Goal: Task Accomplishment & Management: Complete application form

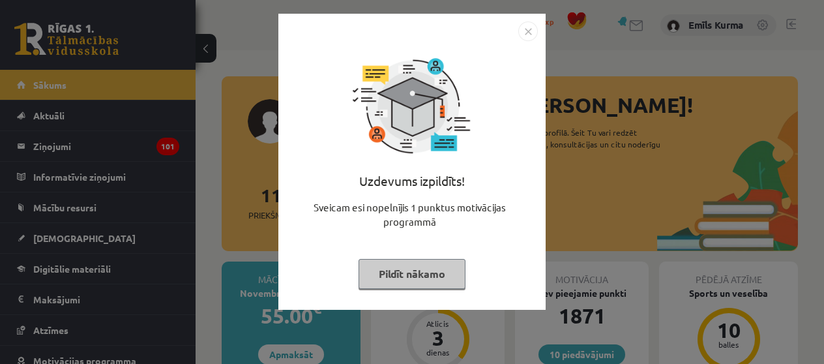
click at [527, 33] on img "Close" at bounding box center [528, 32] width 20 height 20
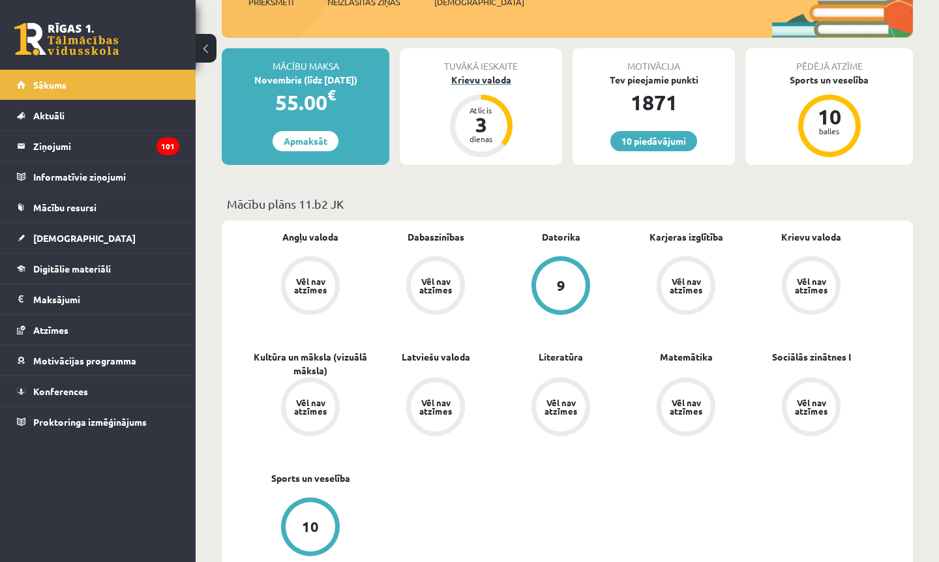
scroll to position [203, 0]
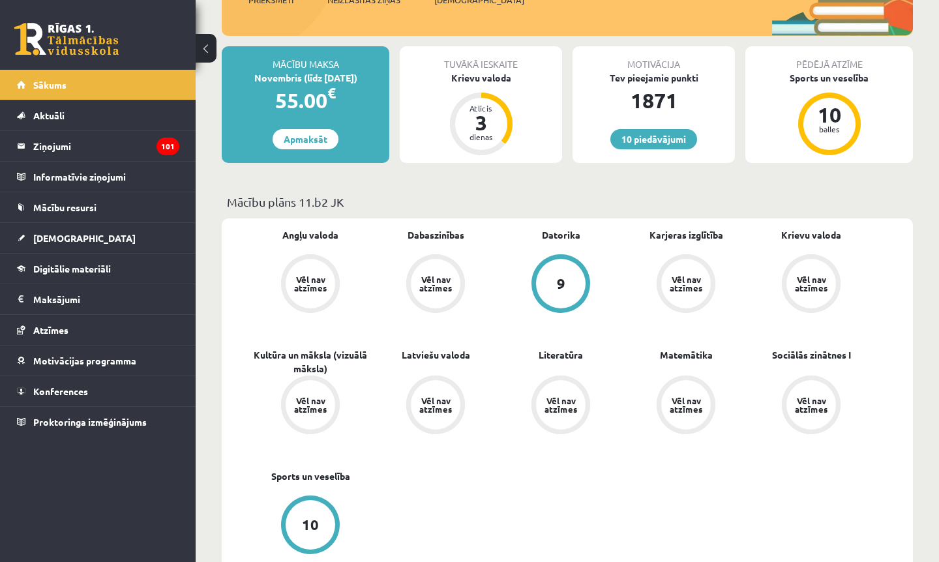
click at [802, 275] on div "Vēl nav atzīmes" at bounding box center [811, 283] width 37 height 17
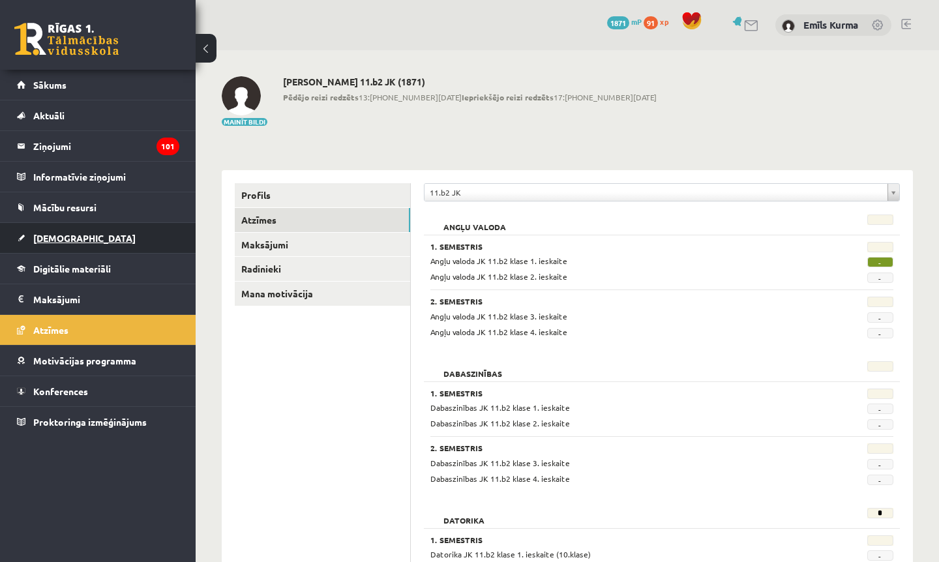
click at [110, 237] on link "[DEMOGRAPHIC_DATA]" at bounding box center [98, 238] width 162 height 30
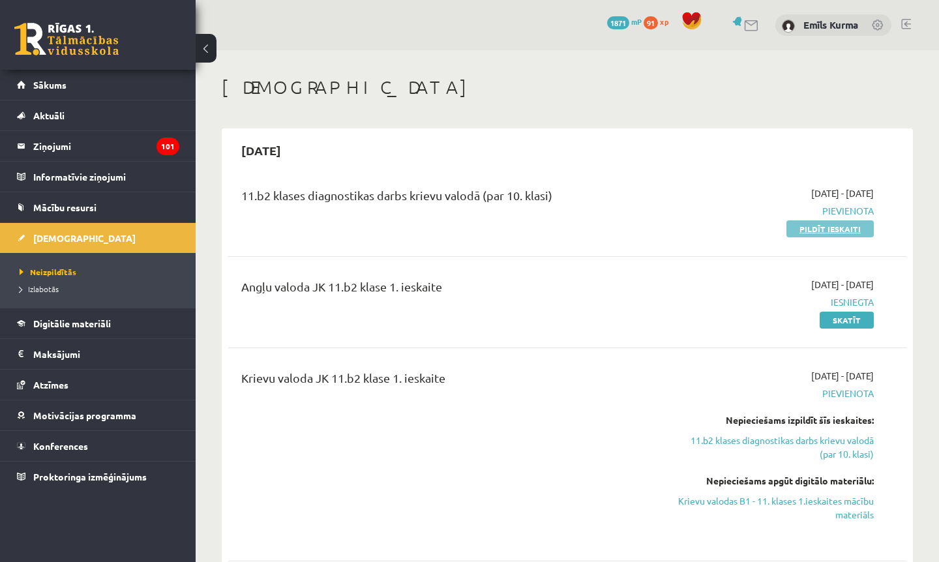
click at [829, 227] on link "Pildīt ieskaiti" at bounding box center [829, 228] width 87 height 17
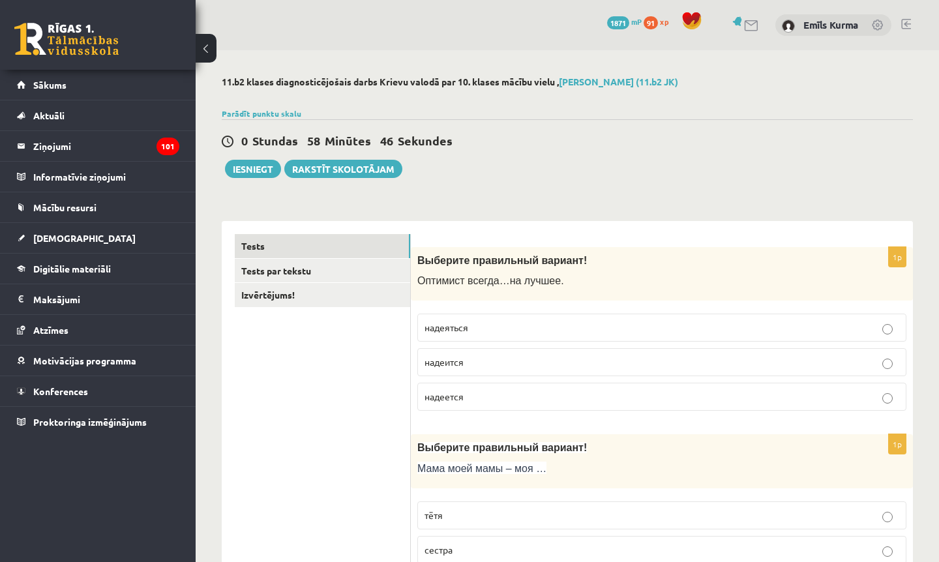
click at [490, 331] on p "надеяться" at bounding box center [661, 328] width 475 height 14
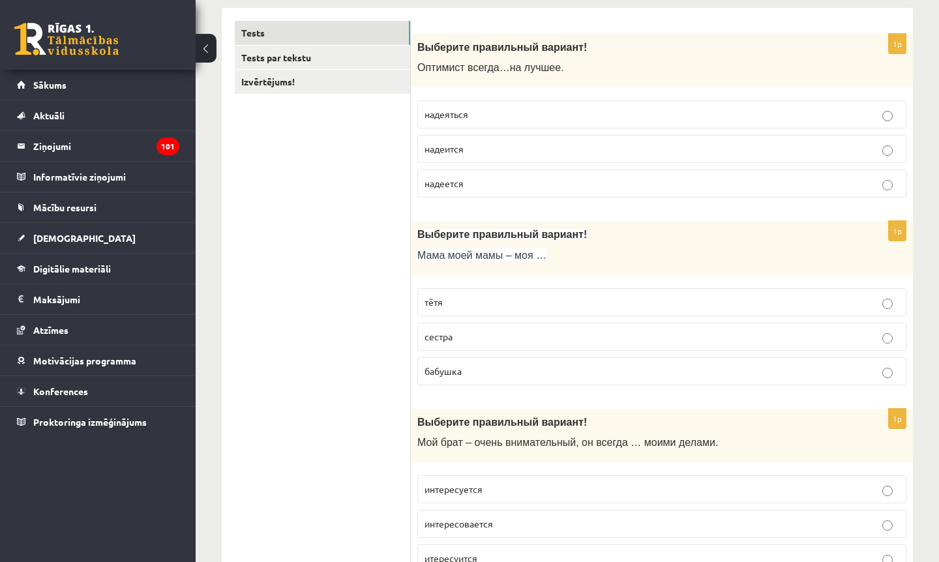
scroll to position [214, 0]
click at [547, 183] on p "надеется" at bounding box center [661, 182] width 475 height 14
click at [544, 374] on p "бабушка" at bounding box center [661, 370] width 475 height 14
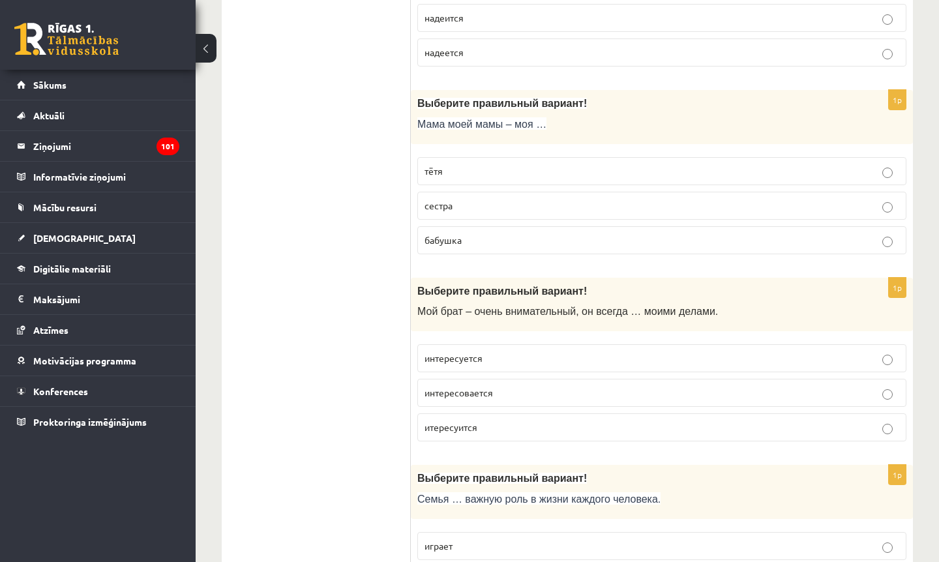
scroll to position [347, 0]
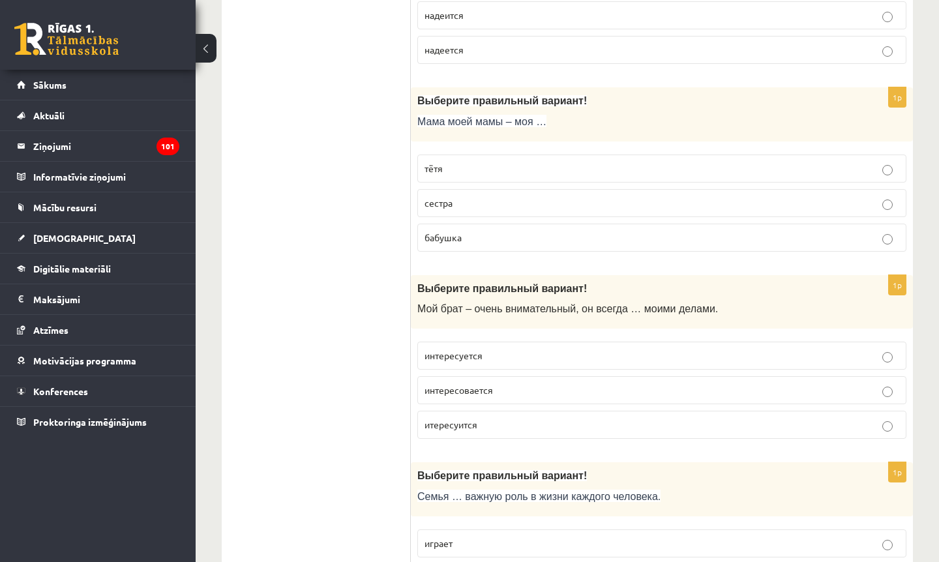
click at [520, 355] on p "интересуется" at bounding box center [661, 356] width 475 height 14
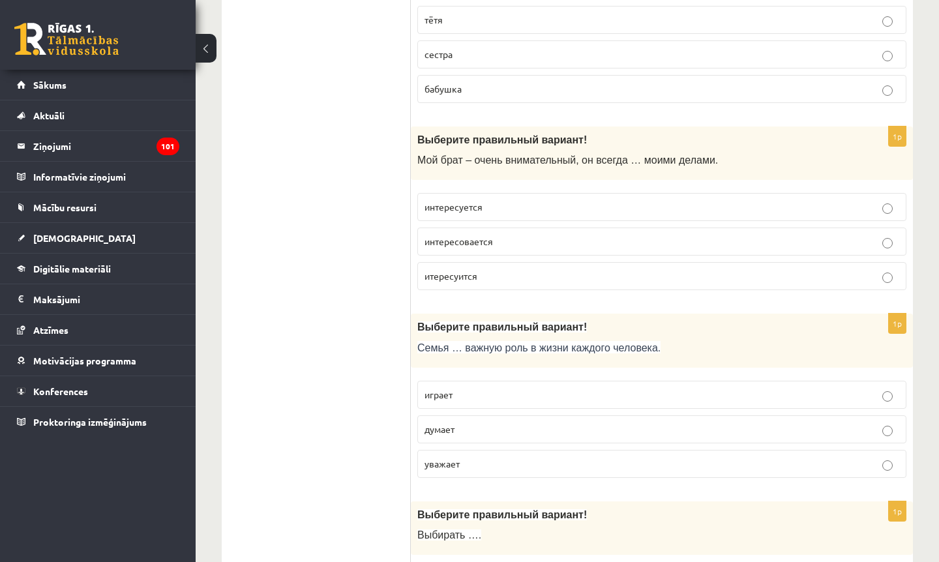
scroll to position [497, 0]
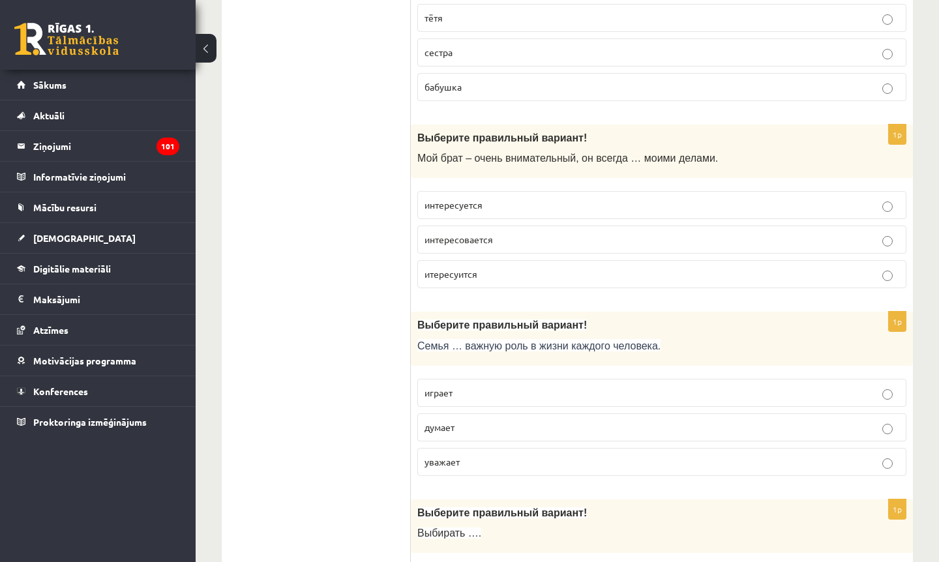
click at [560, 392] on p "играет" at bounding box center [661, 393] width 475 height 14
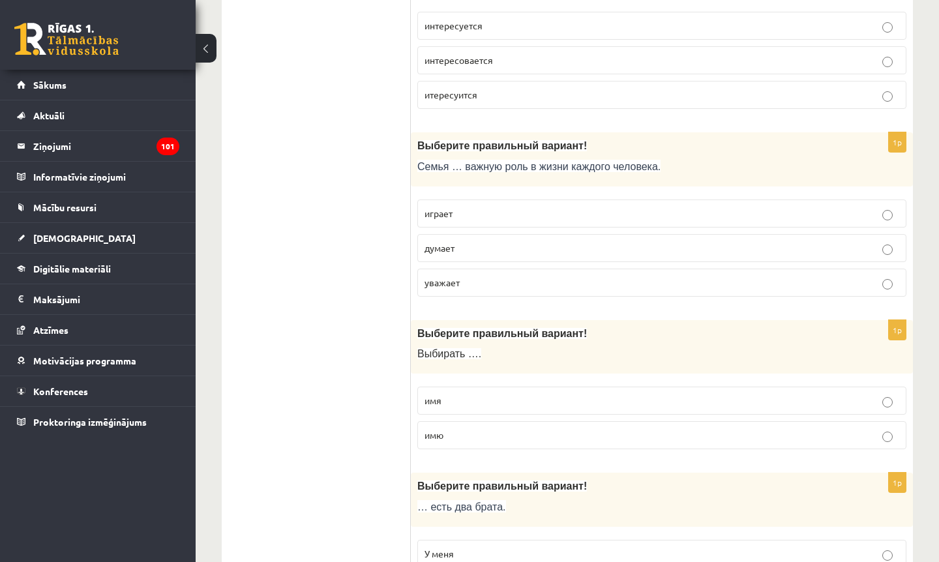
scroll to position [677, 0]
click at [559, 399] on p "имя" at bounding box center [661, 400] width 475 height 14
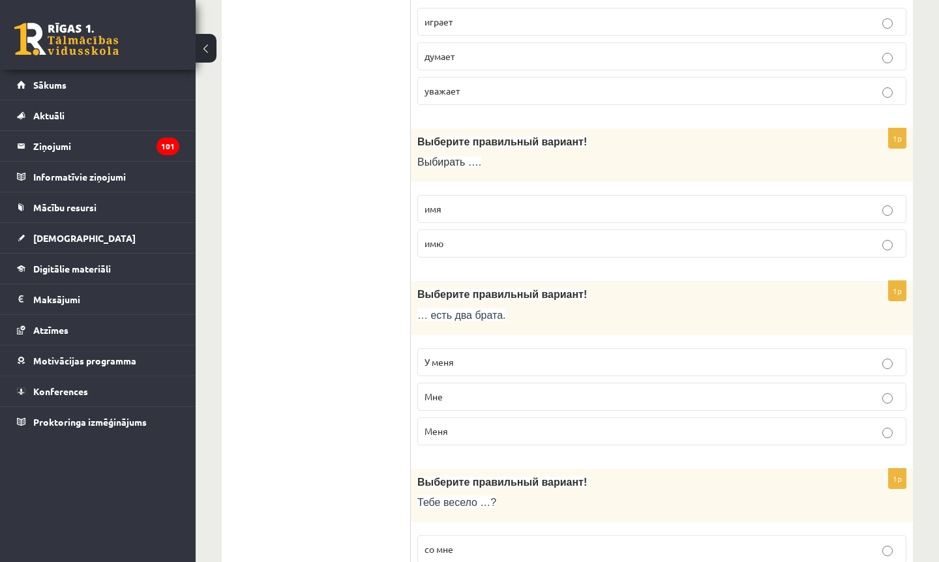
scroll to position [868, 0]
click at [520, 365] on p "У меня" at bounding box center [661, 362] width 475 height 14
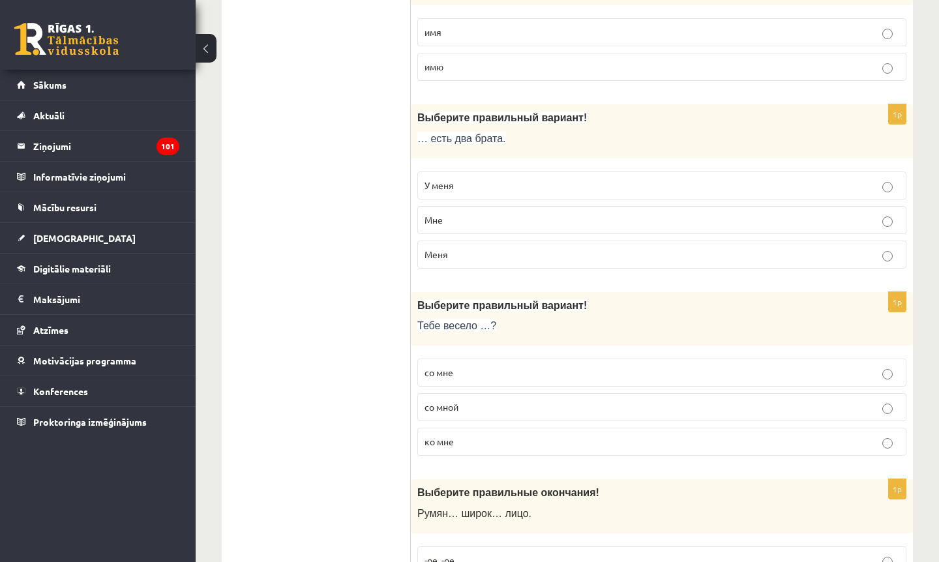
scroll to position [1045, 0]
click at [512, 406] on p "со мной" at bounding box center [661, 407] width 475 height 14
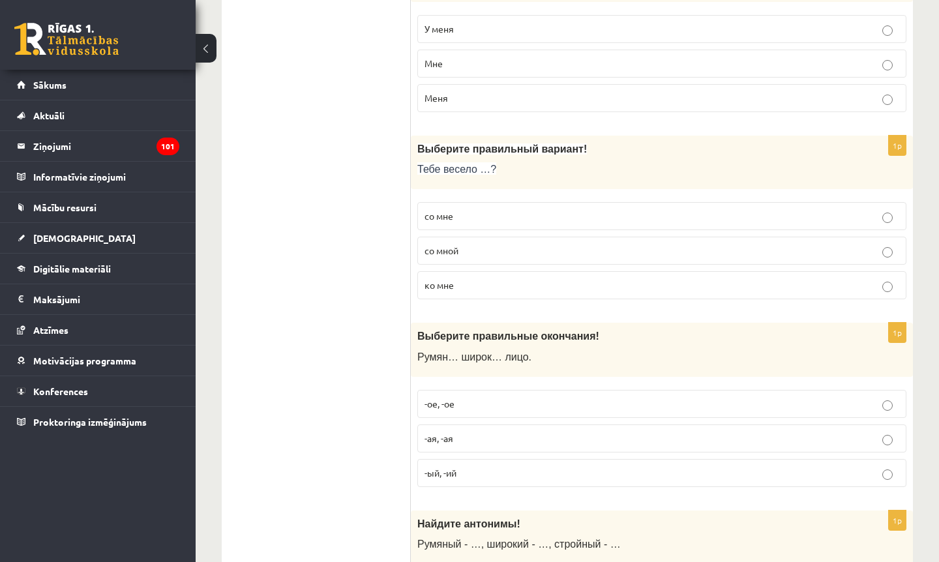
scroll to position [1197, 0]
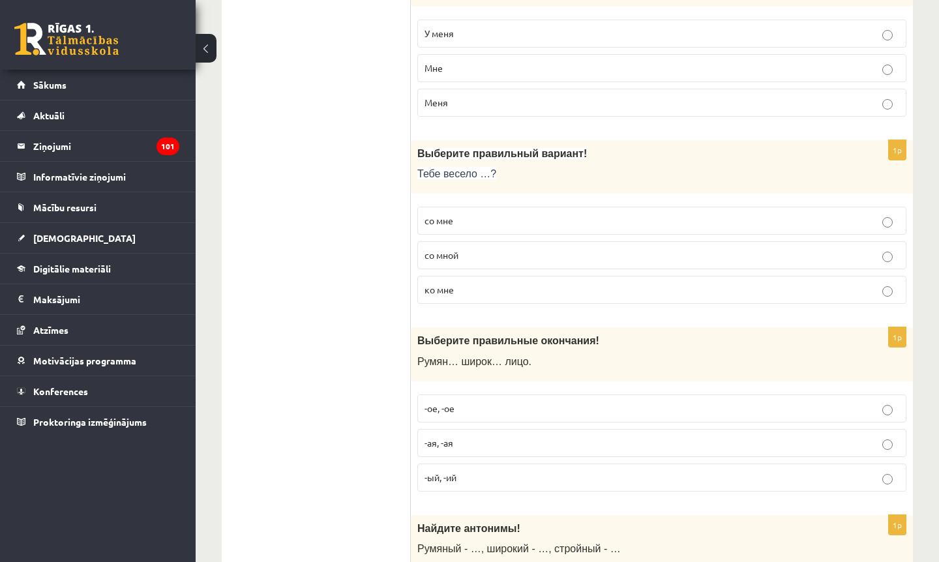
click at [515, 399] on label "-ое, -ое" at bounding box center [661, 408] width 489 height 28
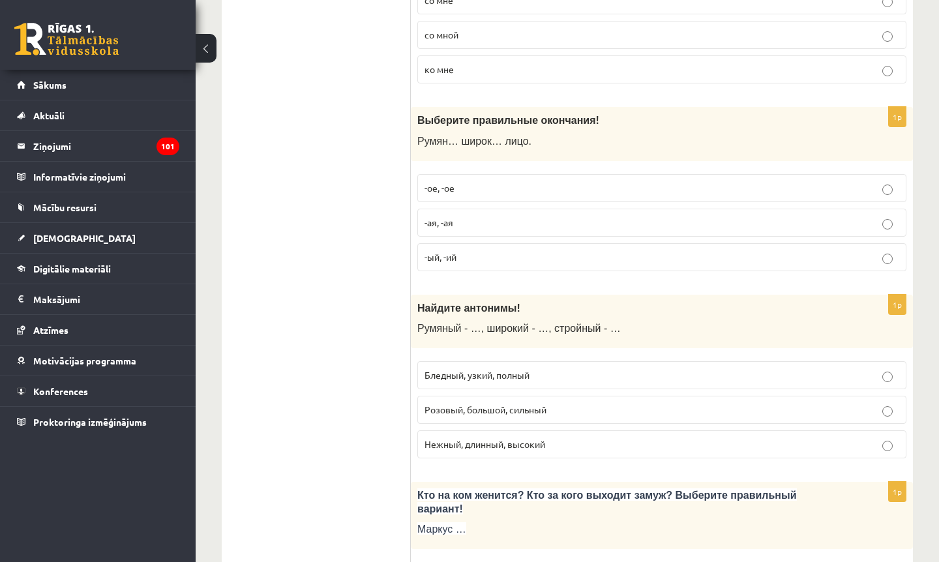
scroll to position [1417, 0]
click at [485, 376] on span "Бледный, узкий, полный" at bounding box center [476, 375] width 105 height 12
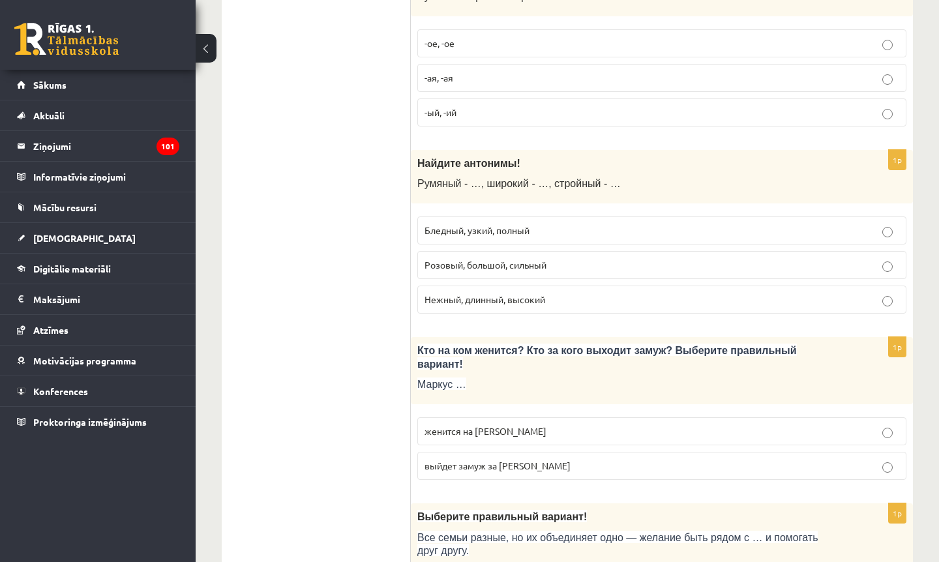
scroll to position [1601, 0]
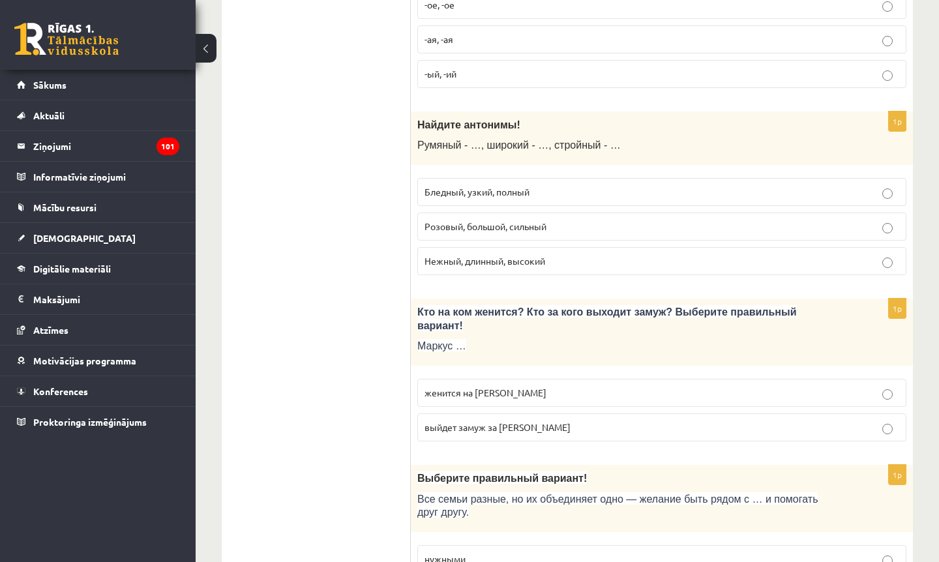
click at [574, 398] on p "женится на Агнии" at bounding box center [661, 393] width 475 height 14
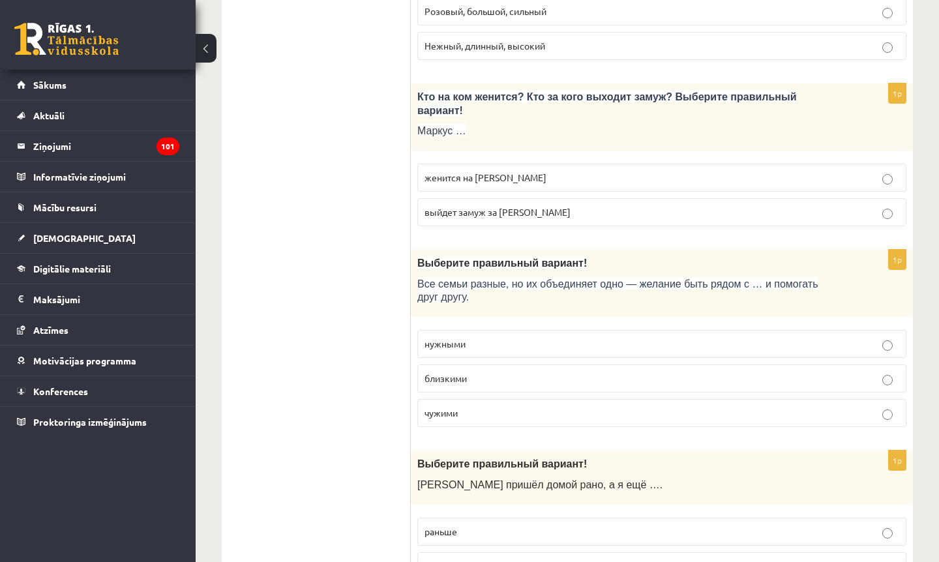
scroll to position [1816, 0]
click at [576, 383] on p "близкими" at bounding box center [661, 378] width 475 height 14
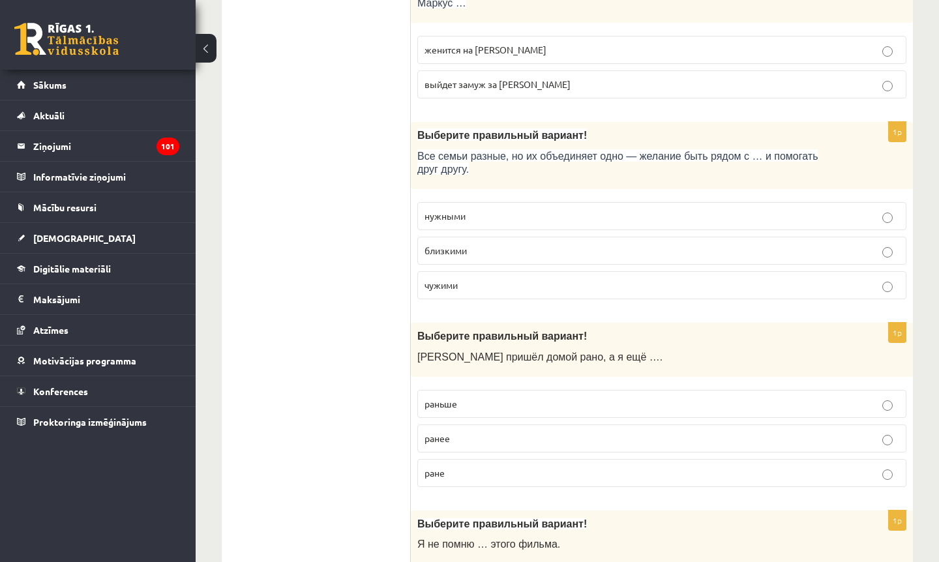
scroll to position [1945, 0]
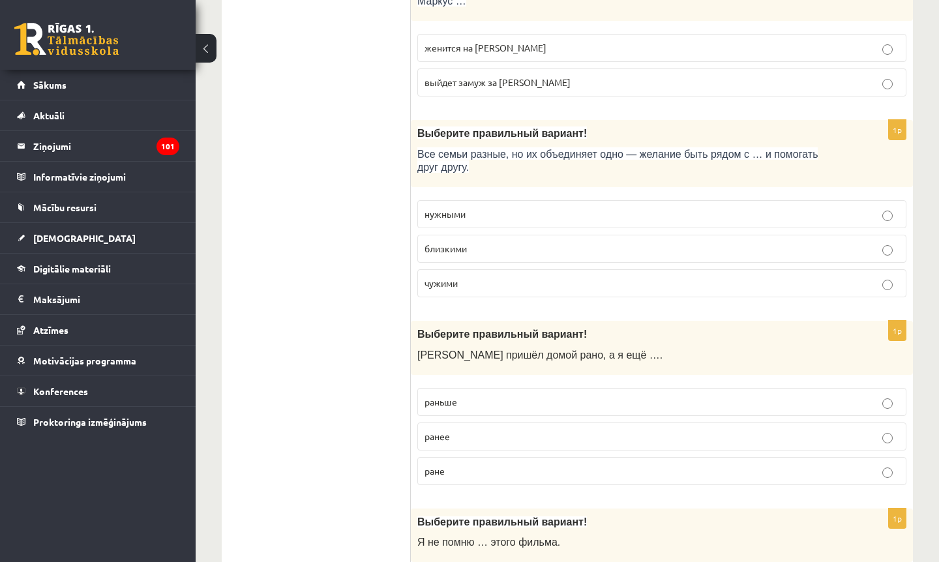
click at [573, 399] on label "раньше" at bounding box center [661, 402] width 489 height 28
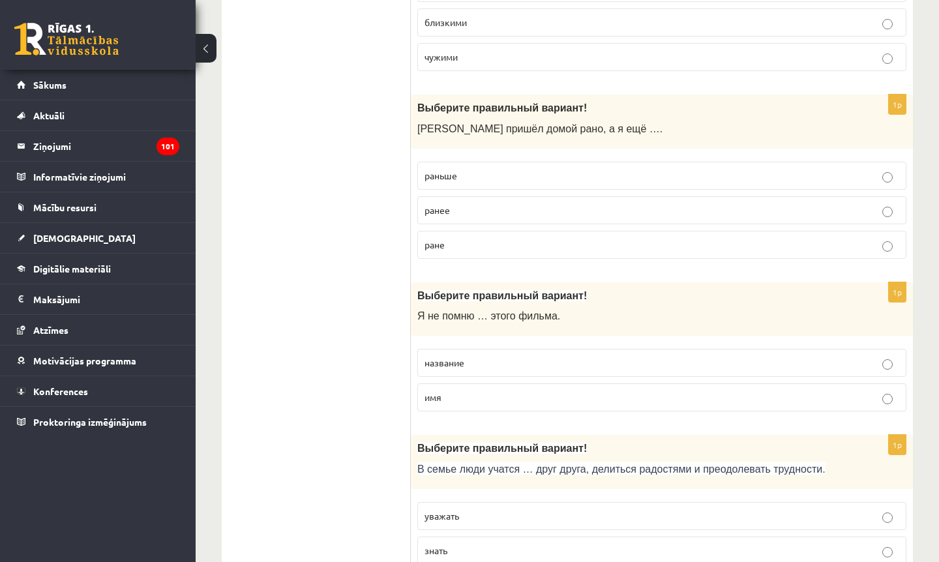
scroll to position [2172, 0]
click at [566, 364] on p "название" at bounding box center [661, 363] width 475 height 14
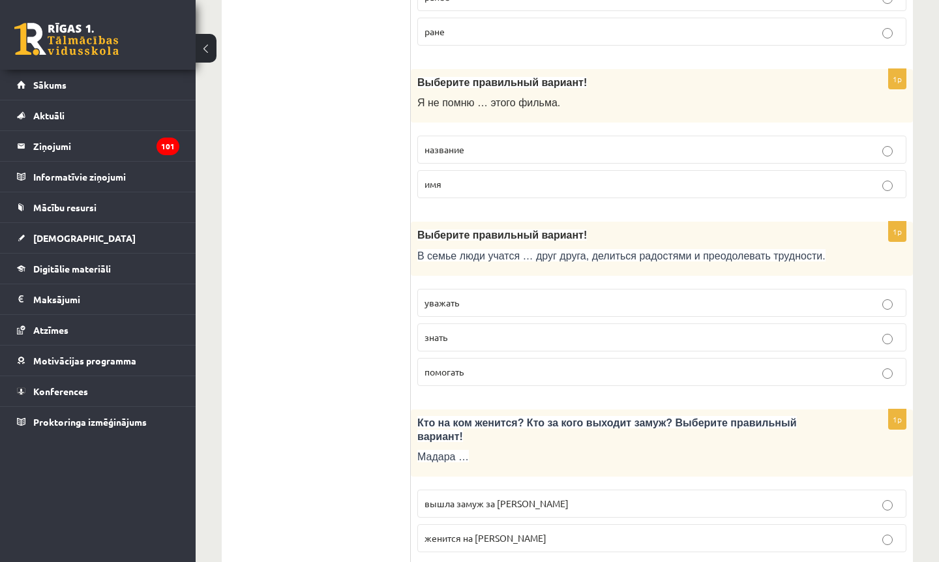
scroll to position [2385, 0]
click at [547, 310] on p "уважать" at bounding box center [661, 303] width 475 height 14
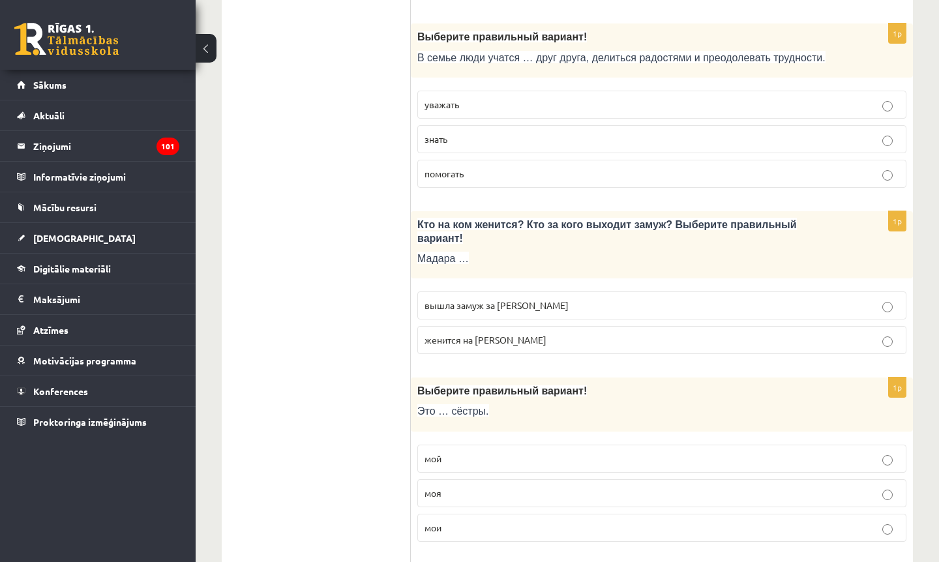
scroll to position [2584, 0]
click at [546, 312] on p "вышла замуж за Марка" at bounding box center [661, 305] width 475 height 14
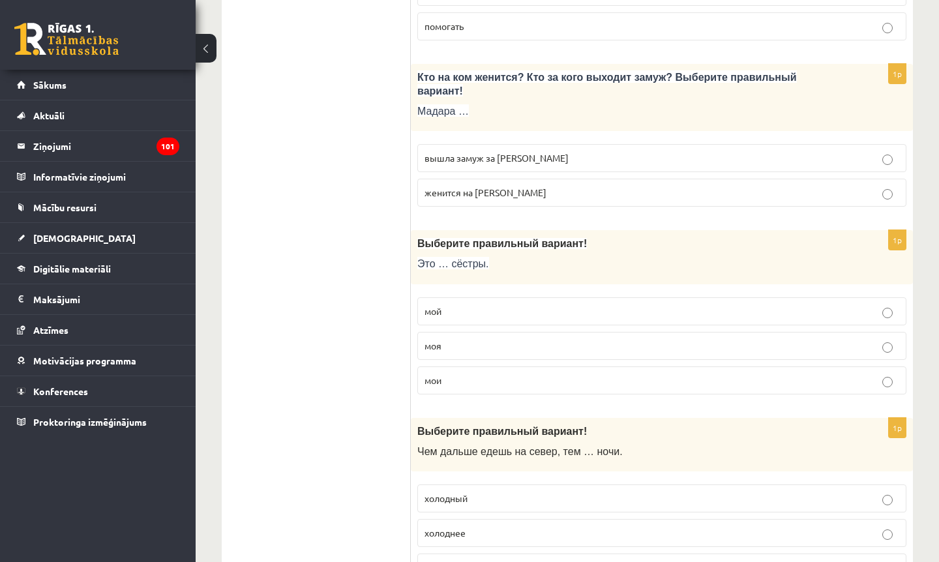
scroll to position [2732, 0]
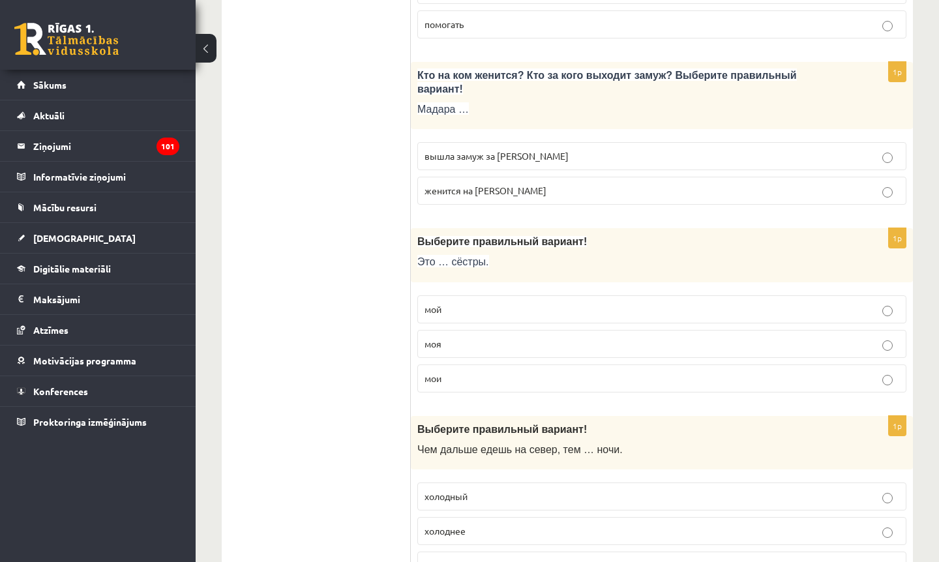
click at [550, 350] on p "моя" at bounding box center [661, 344] width 475 height 14
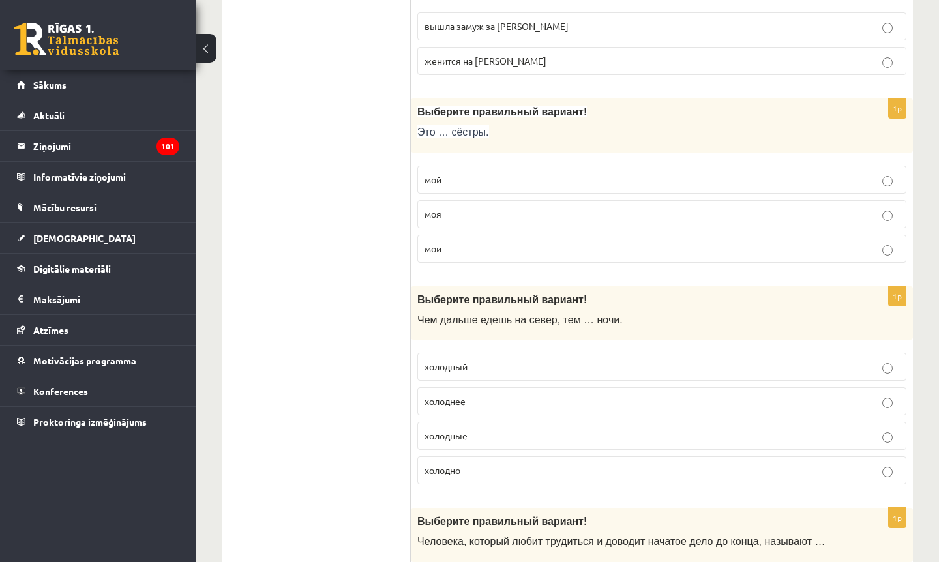
scroll to position [2862, 0]
click at [510, 186] on p "мой" at bounding box center [661, 180] width 475 height 14
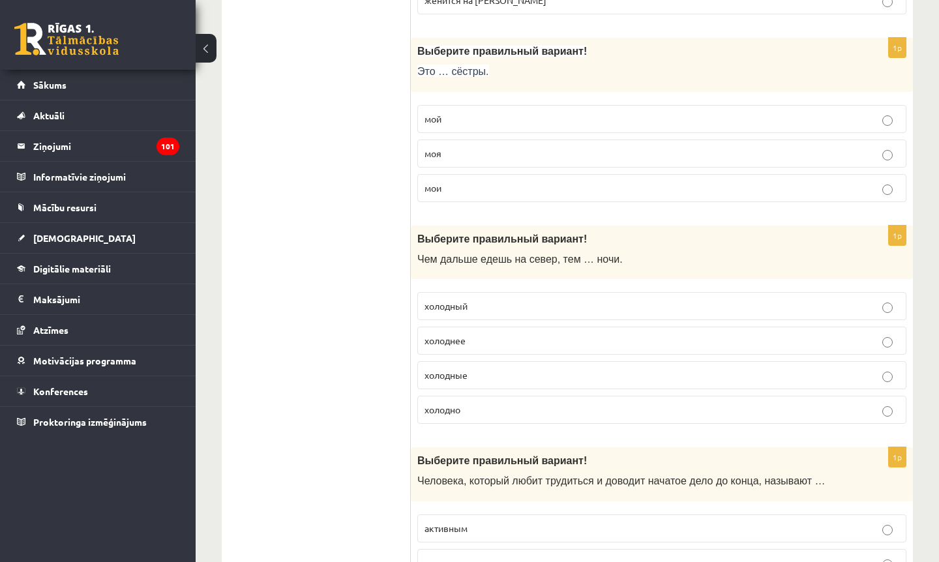
scroll to position [2922, 0]
click at [507, 344] on p "холоднее" at bounding box center [661, 341] width 475 height 14
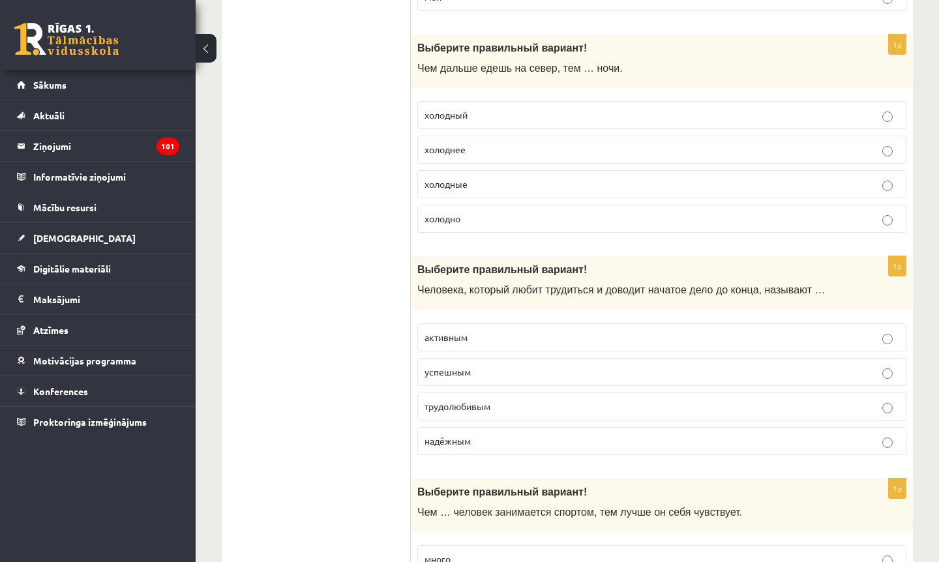
scroll to position [3115, 0]
click at [583, 410] on p "трудолюбивым" at bounding box center [661, 405] width 475 height 14
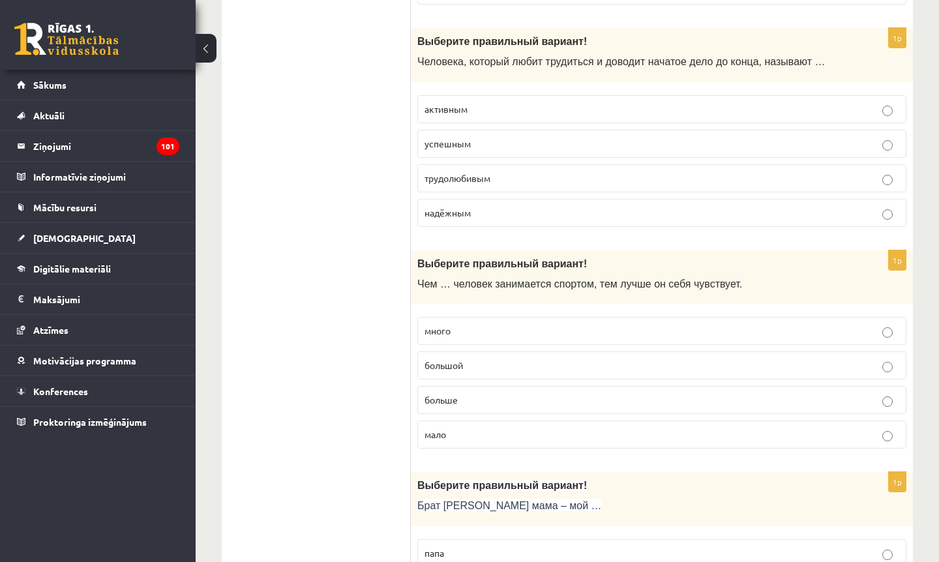
scroll to position [3342, 0]
click at [583, 407] on p "больше" at bounding box center [661, 400] width 475 height 14
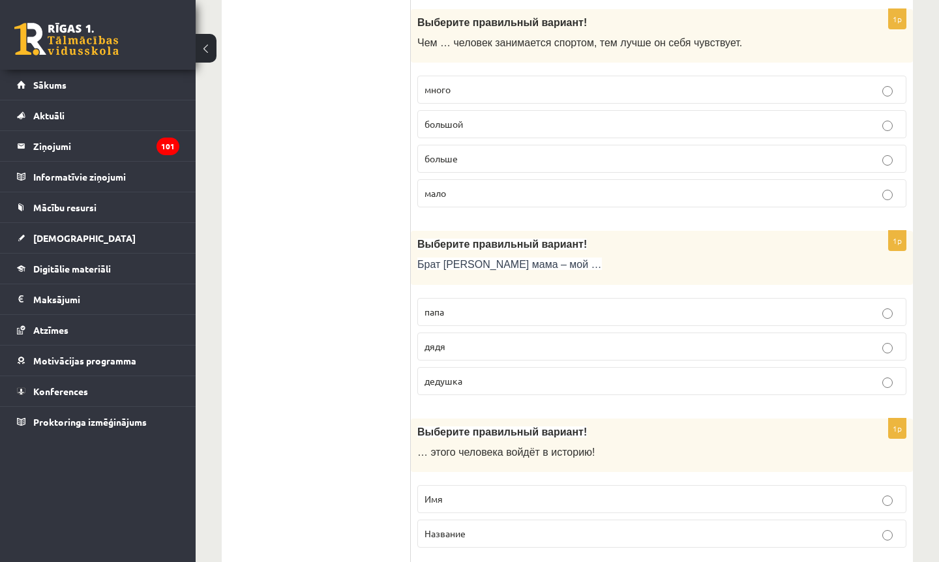
scroll to position [3583, 0]
click at [568, 353] on p "дядя" at bounding box center [661, 347] width 475 height 14
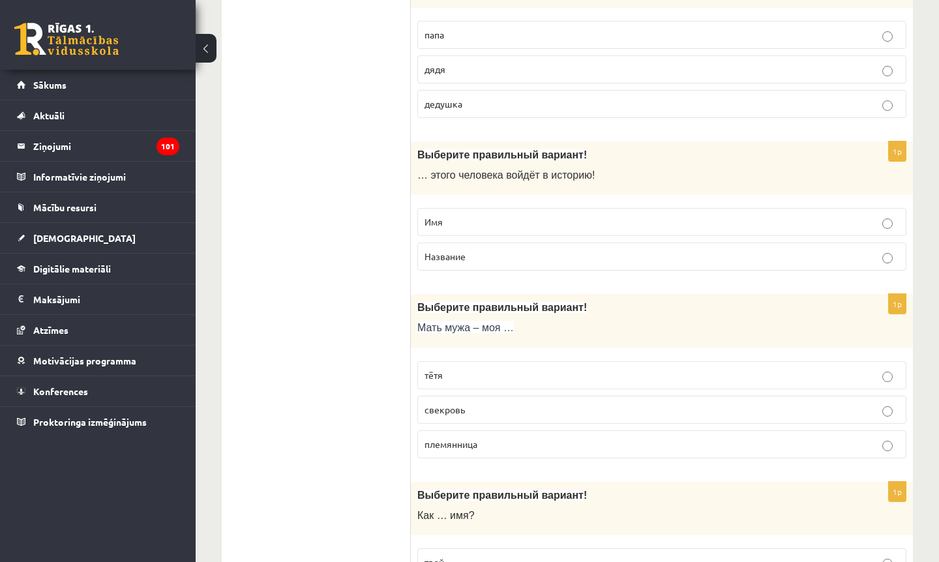
scroll to position [3869, 0]
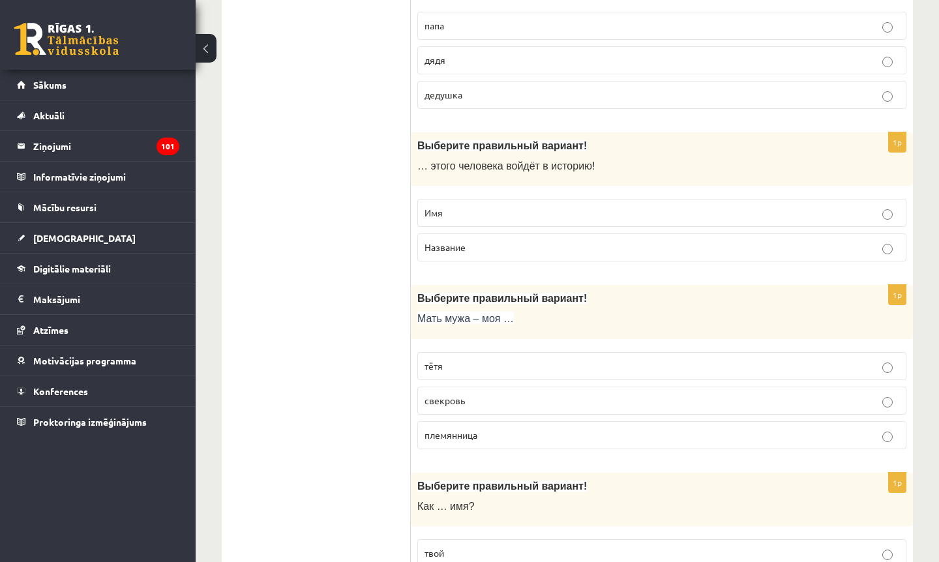
click at [563, 220] on p "Имя" at bounding box center [661, 213] width 475 height 14
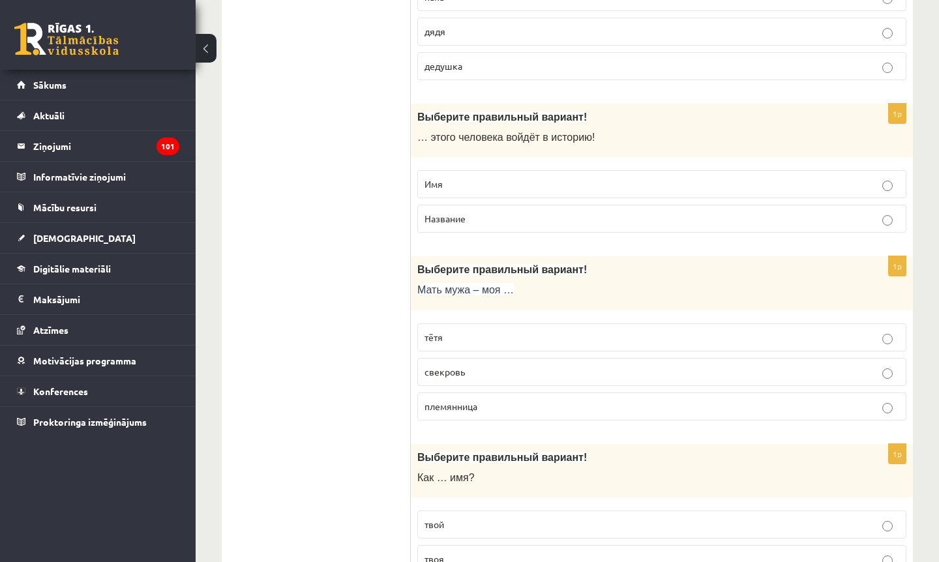
scroll to position [3912, 0]
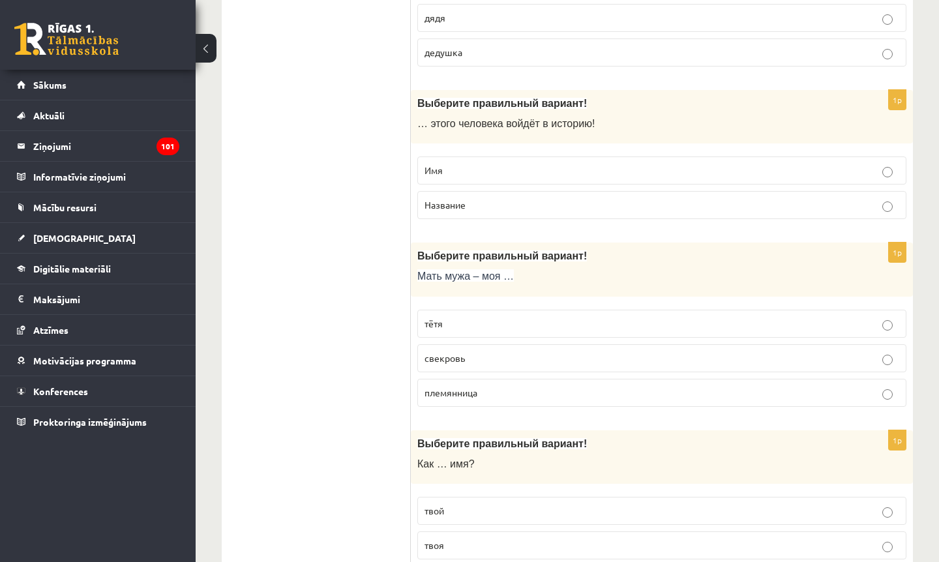
click at [604, 365] on p "свекровь" at bounding box center [661, 358] width 475 height 14
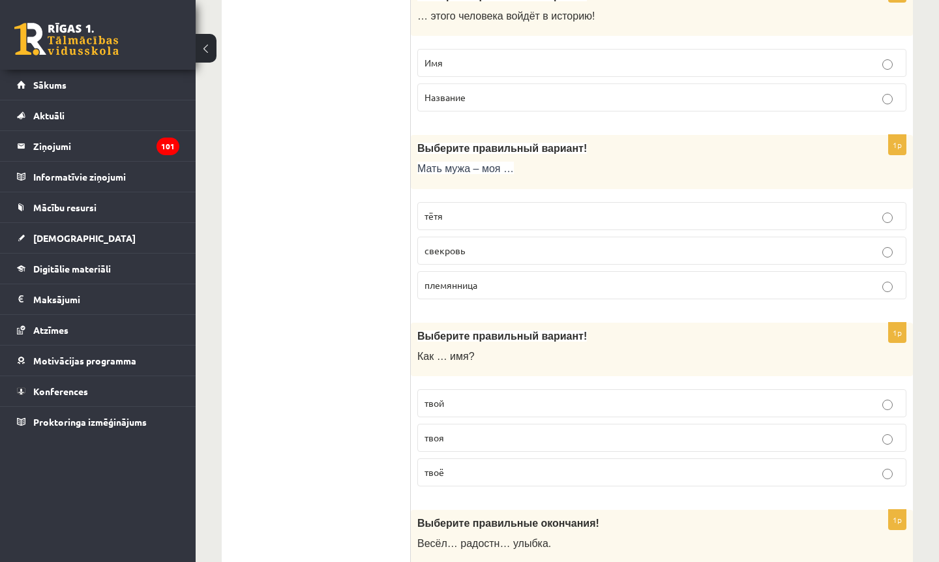
scroll to position [4024, 0]
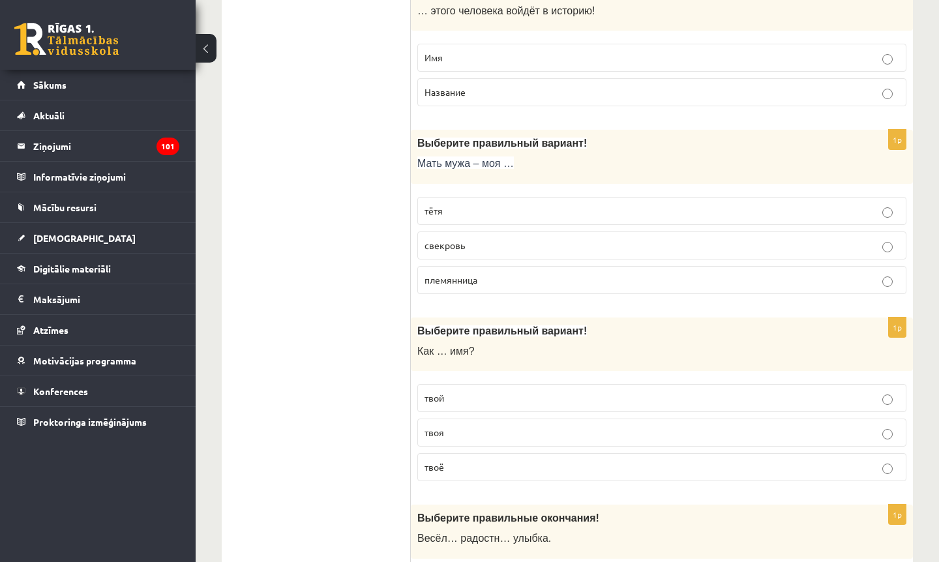
click at [583, 474] on p "твоё" at bounding box center [661, 467] width 475 height 14
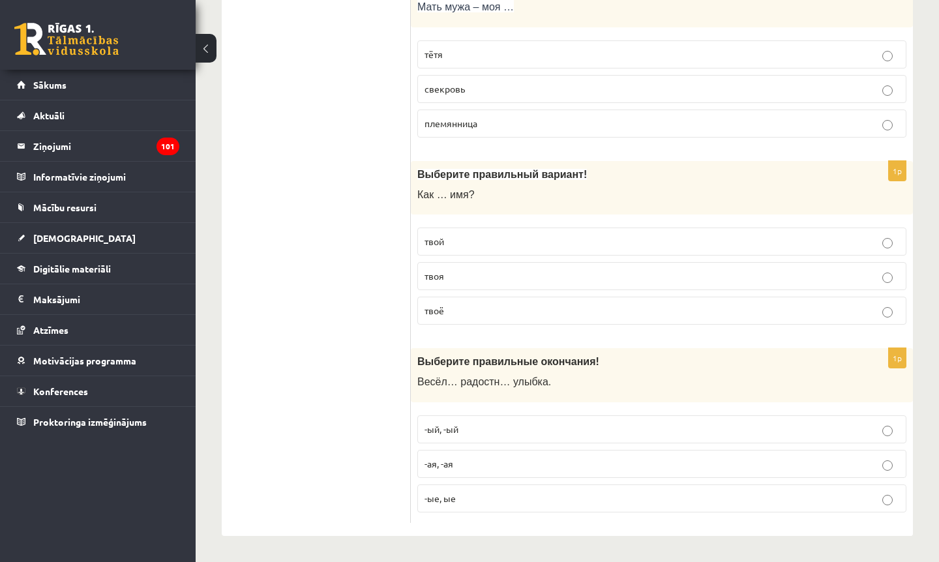
scroll to position [4195, 0]
click at [568, 461] on p "-ая, -ая" at bounding box center [661, 464] width 475 height 14
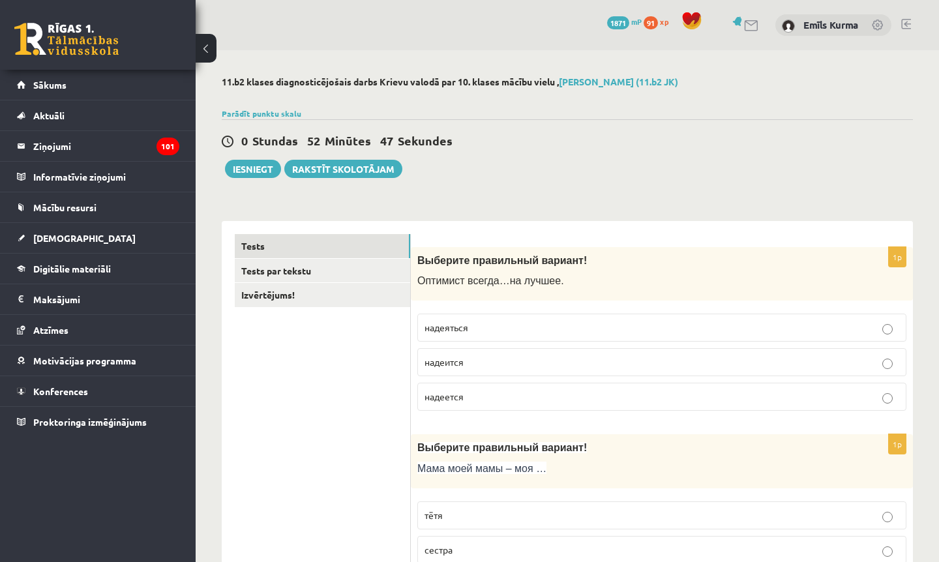
scroll to position [0, 0]
click at [331, 272] on link "Tests par tekstu" at bounding box center [322, 271] width 175 height 24
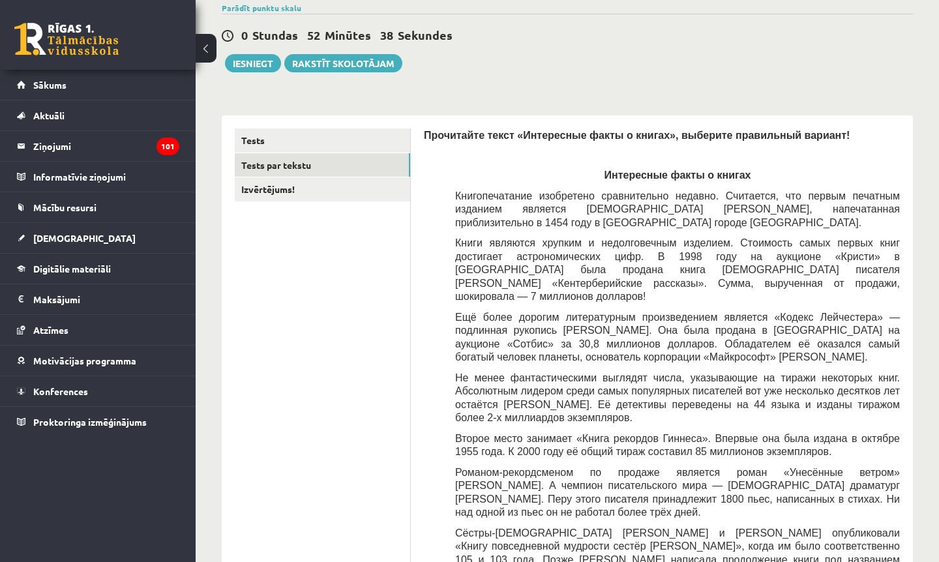
scroll to position [107, 0]
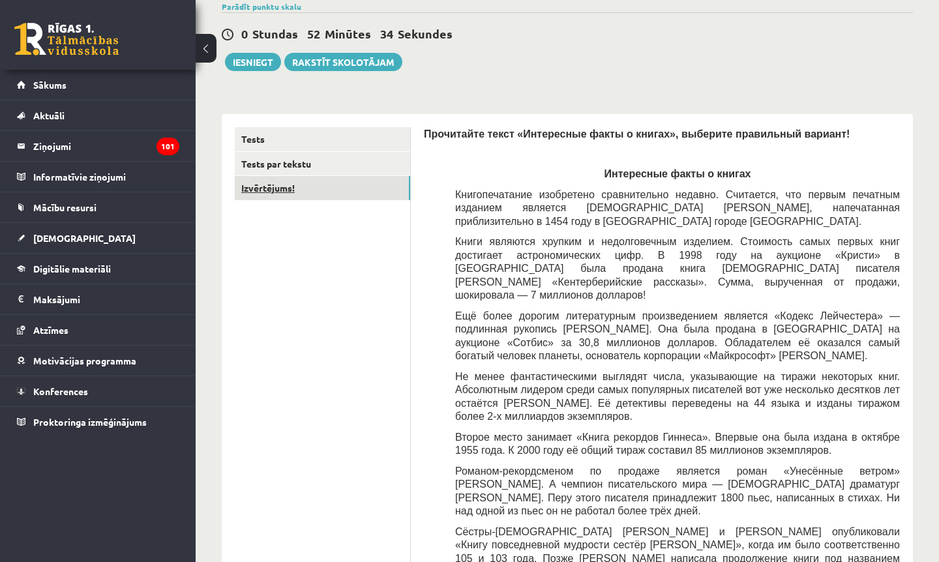
click at [374, 189] on link "Izvērtējums!" at bounding box center [322, 188] width 175 height 24
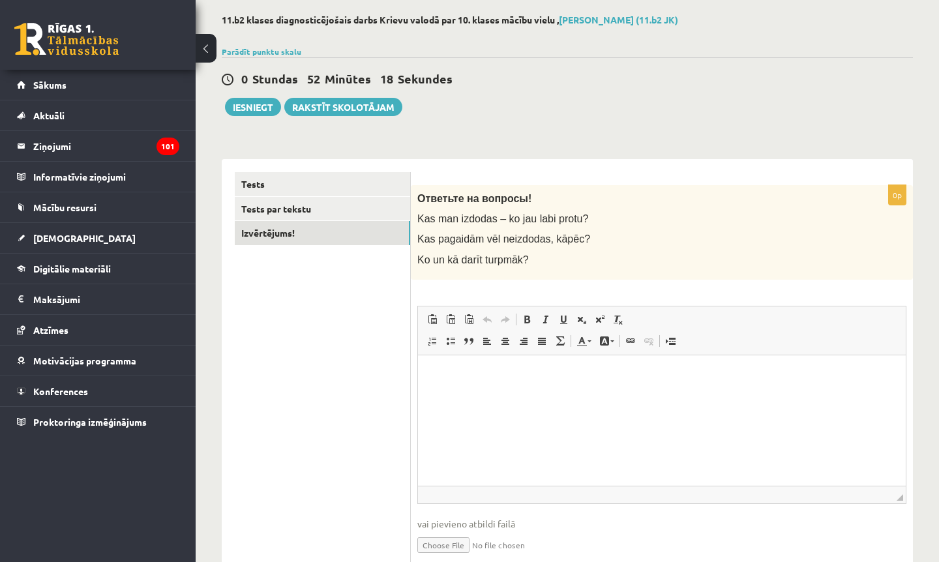
scroll to position [50, 0]
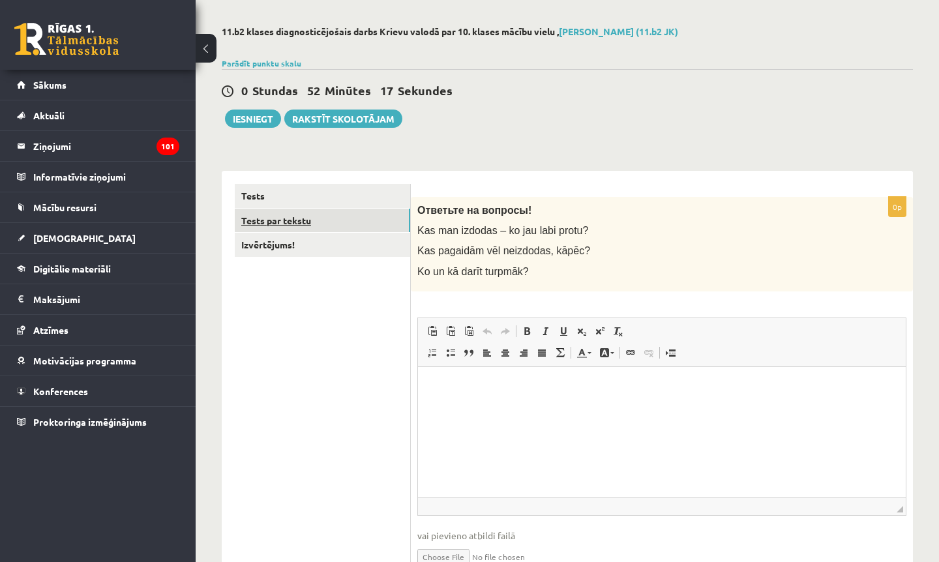
click at [366, 220] on link "Tests par tekstu" at bounding box center [322, 221] width 175 height 24
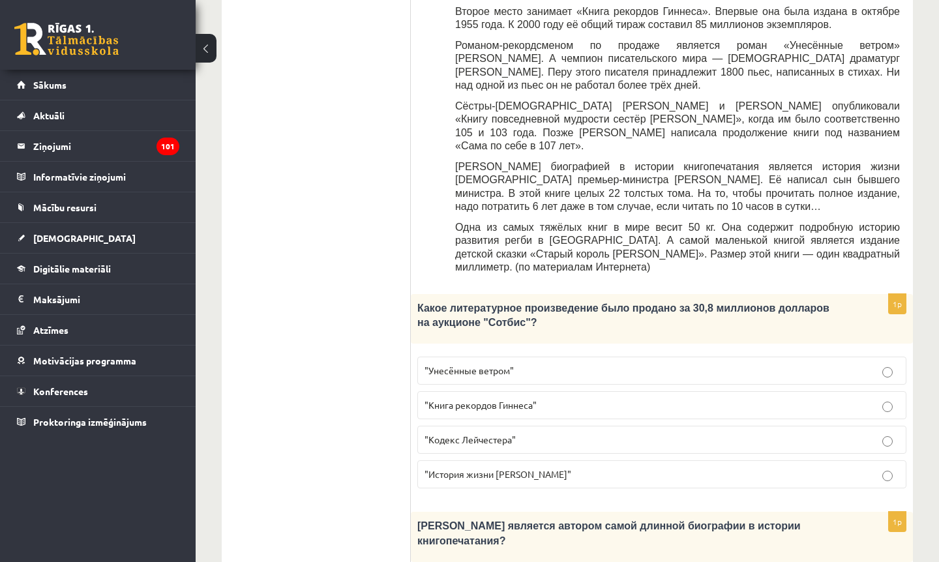
scroll to position [533, 0]
click at [600, 432] on p ""Кодекс Лейчестера"" at bounding box center [661, 439] width 475 height 14
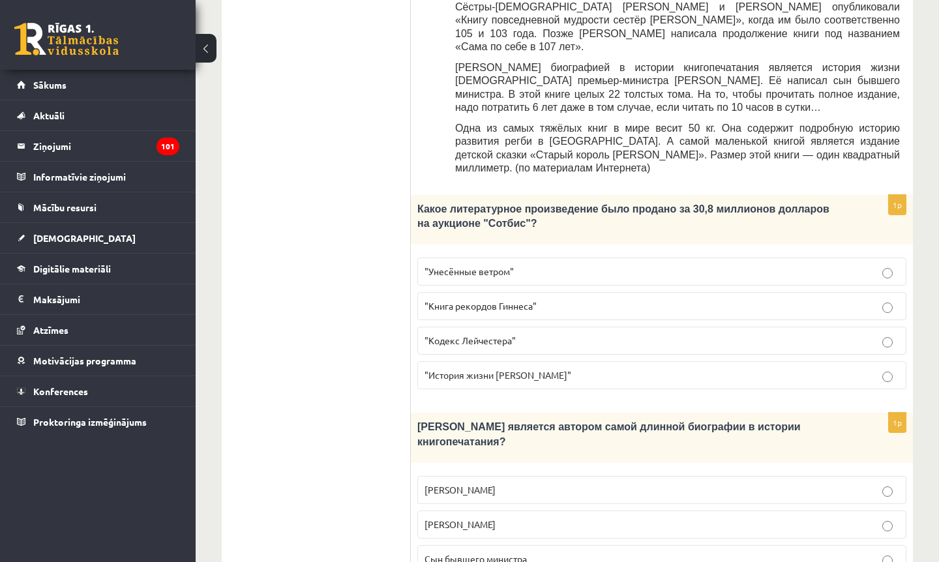
scroll to position [630, 0]
click at [544, 553] on p "Сын бывшего министра" at bounding box center [661, 560] width 475 height 14
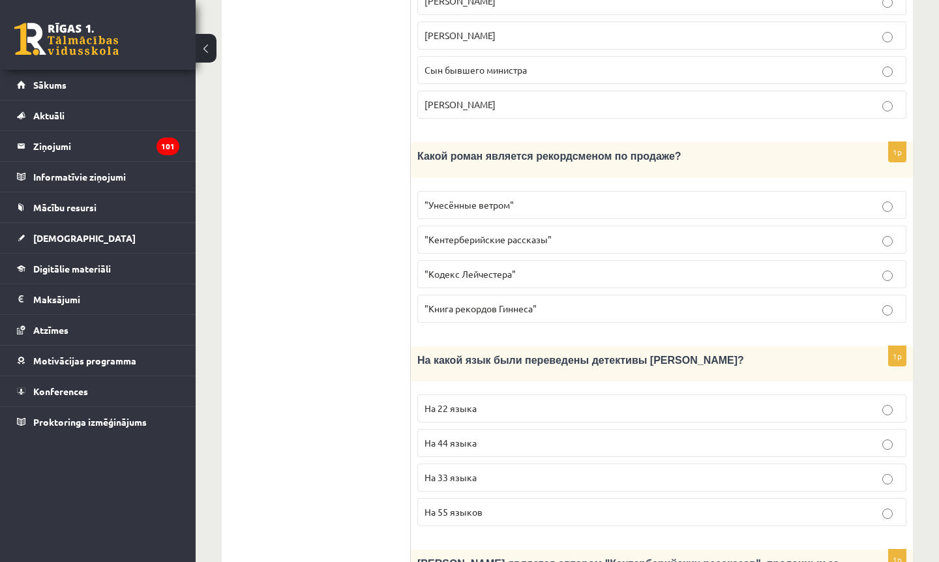
scroll to position [1148, 0]
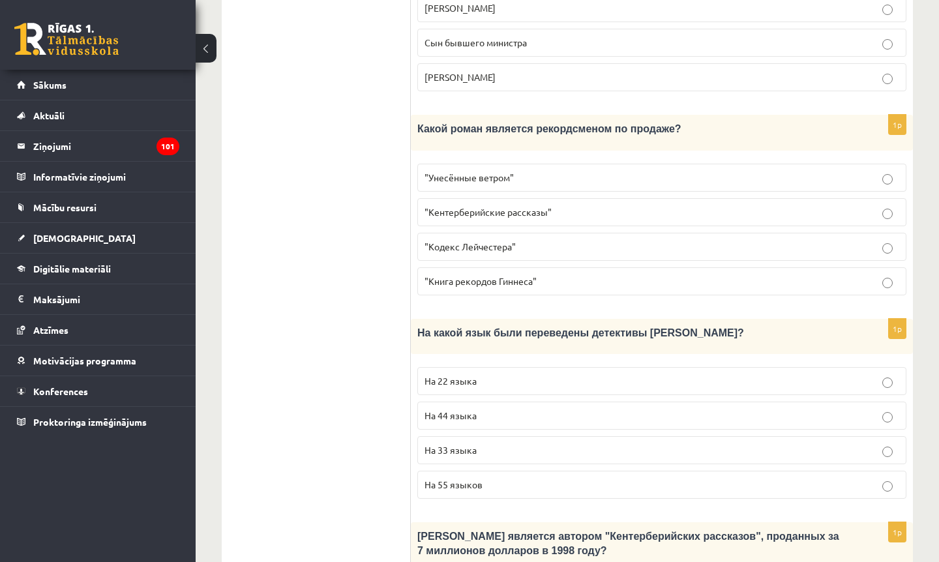
click at [640, 409] on p "На 44 языка" at bounding box center [661, 416] width 475 height 14
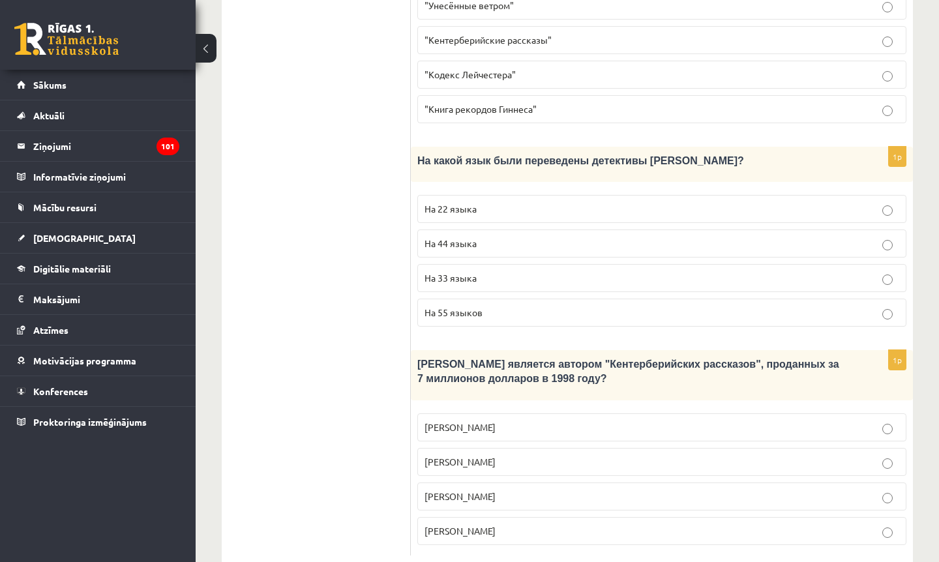
scroll to position [1319, 0]
click at [510, 491] on p "Джефри Чосер" at bounding box center [661, 498] width 475 height 14
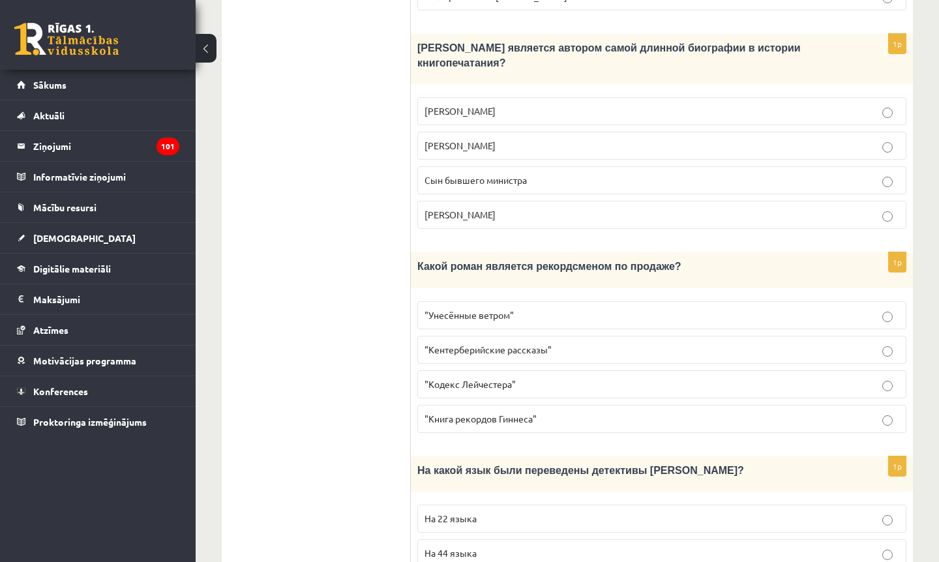
scroll to position [1010, 0]
click at [691, 309] on p ""Унесённые ветром"" at bounding box center [661, 316] width 475 height 14
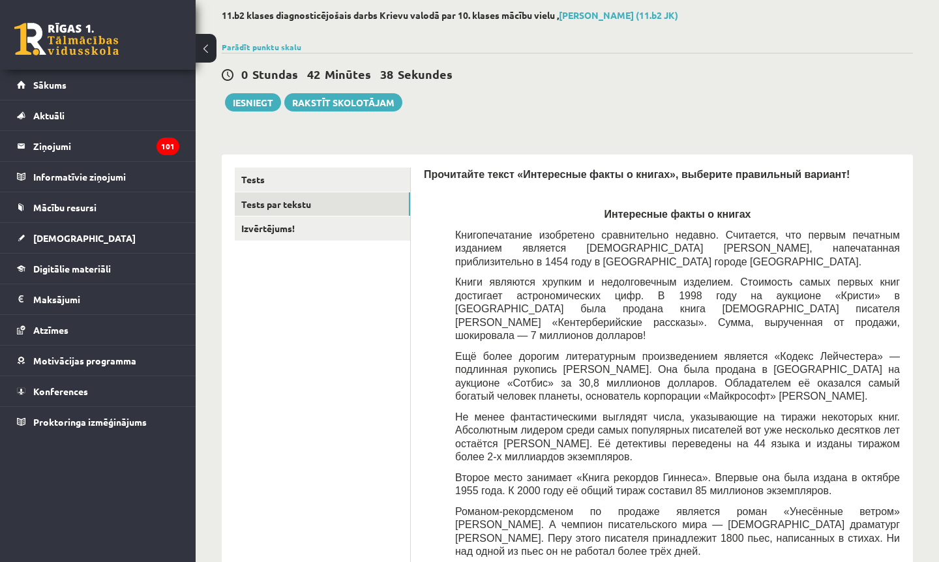
scroll to position [62, 0]
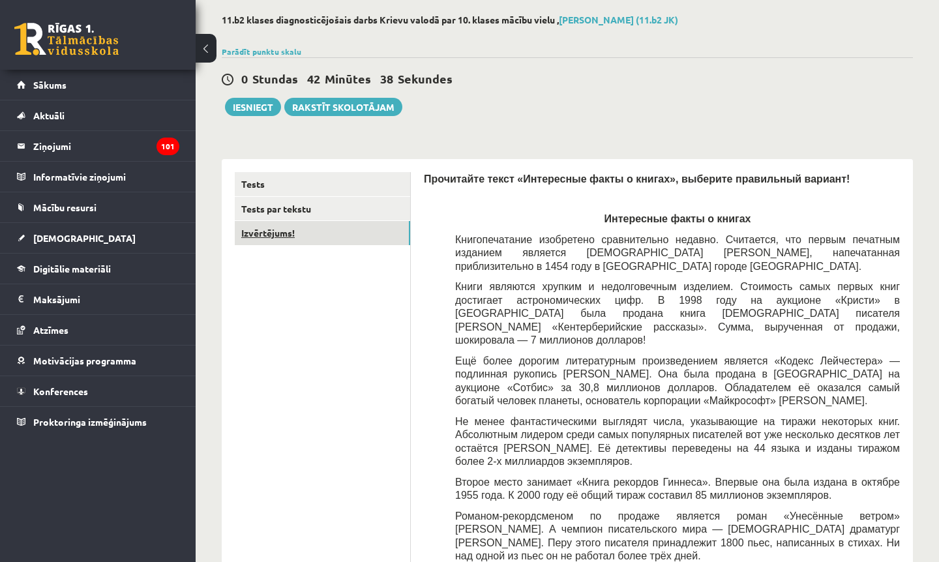
click at [351, 237] on link "Izvērtējums!" at bounding box center [322, 233] width 175 height 24
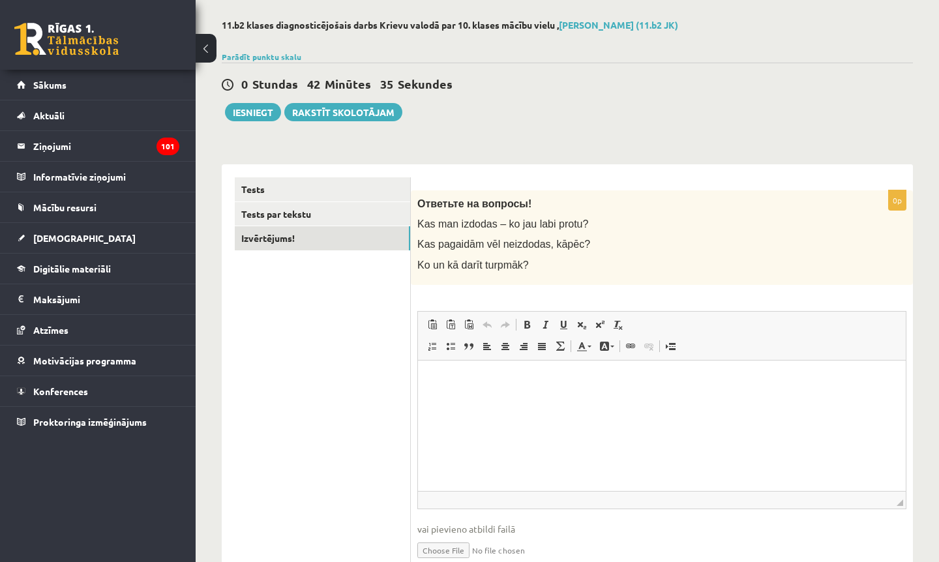
scroll to position [63, 0]
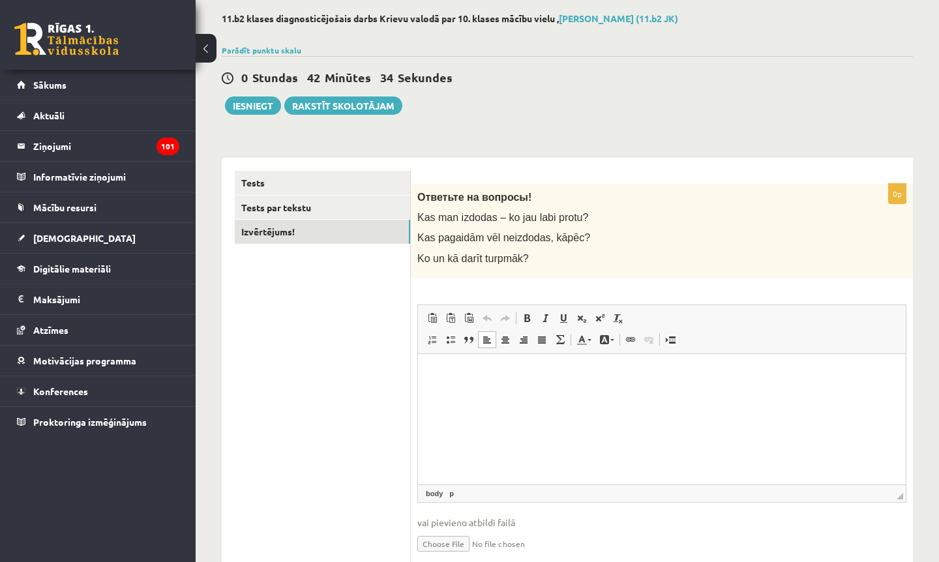
click at [492, 393] on html at bounding box center [662, 373] width 488 height 40
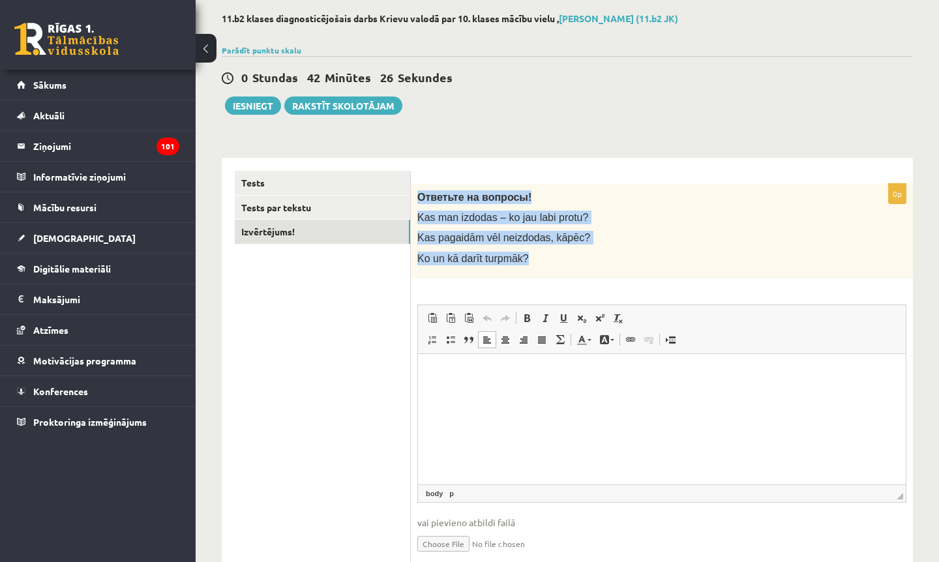
drag, startPoint x: 421, startPoint y: 198, endPoint x: 529, endPoint y: 263, distance: 126.9
click at [530, 263] on div "Ответьте на вопросы! Kas man izdodas – ko jau labi protu? Kas pagaidām vēl neiz…" at bounding box center [662, 231] width 502 height 95
copy div "Ответьте на вопросы! Kas man izdodas – ko jau labi protu? Kas pagaidām vēl neiz…"
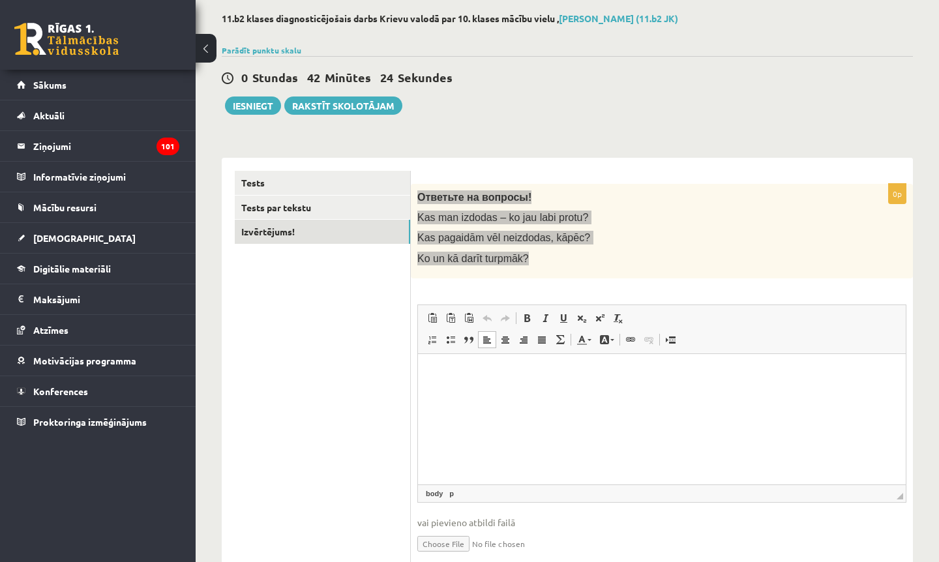
click at [526, 393] on html at bounding box center [662, 373] width 488 height 40
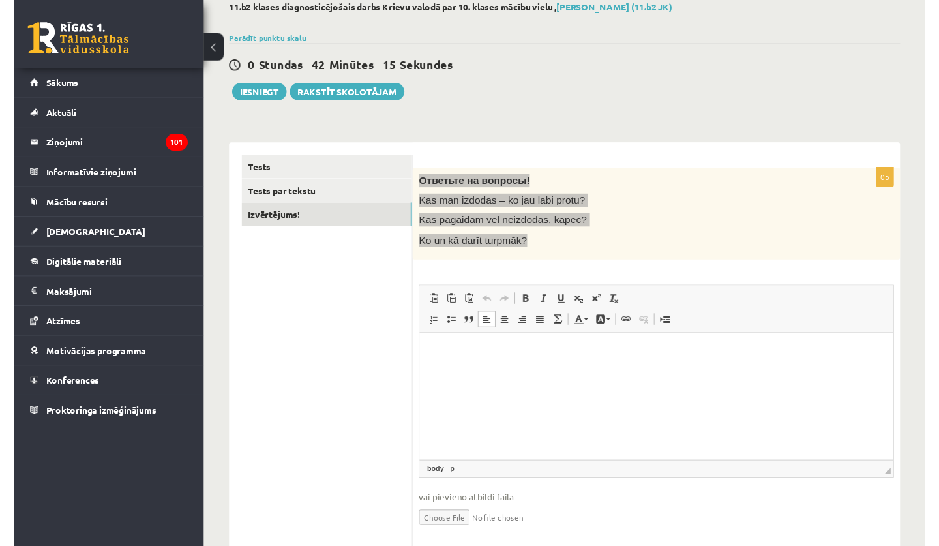
scroll to position [48, 0]
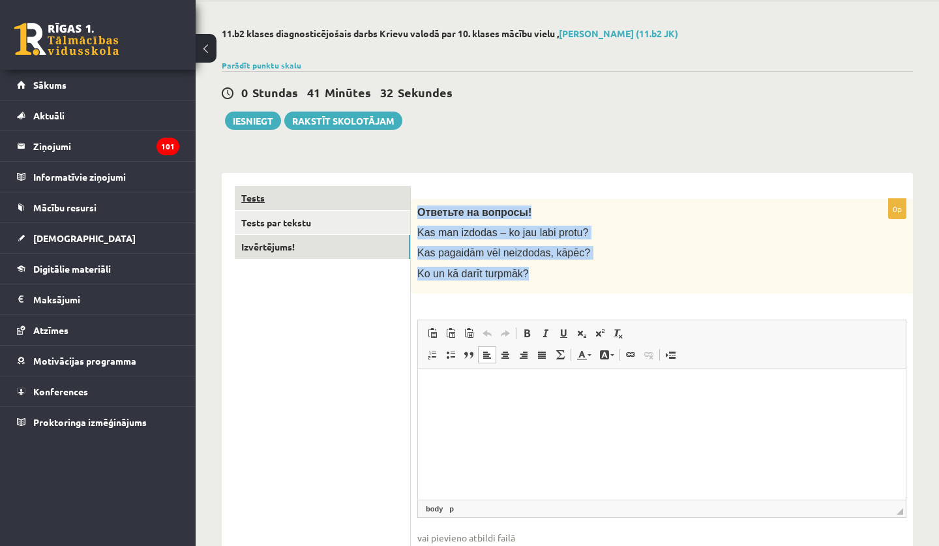
click at [317, 199] on link "Tests" at bounding box center [322, 198] width 175 height 24
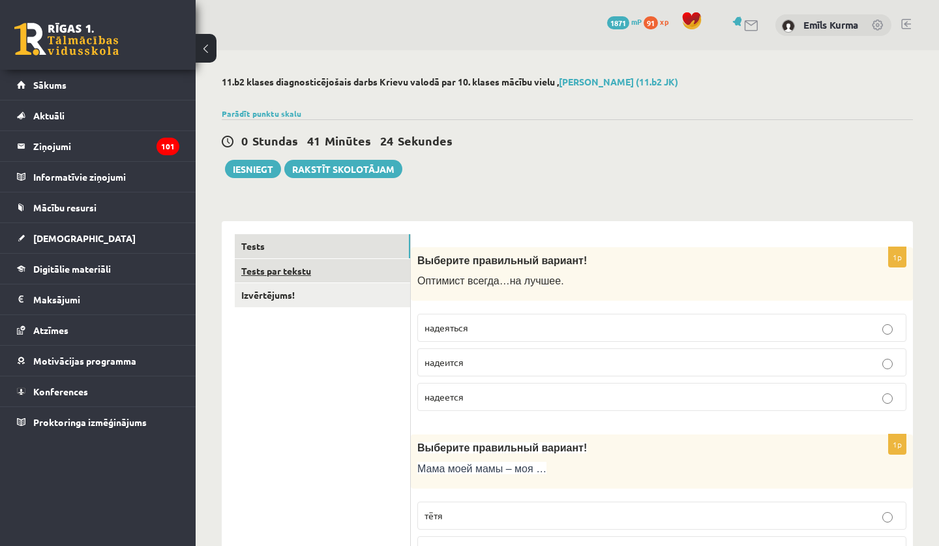
scroll to position [0, 0]
click at [365, 276] on link "Tests par tekstu" at bounding box center [322, 271] width 175 height 24
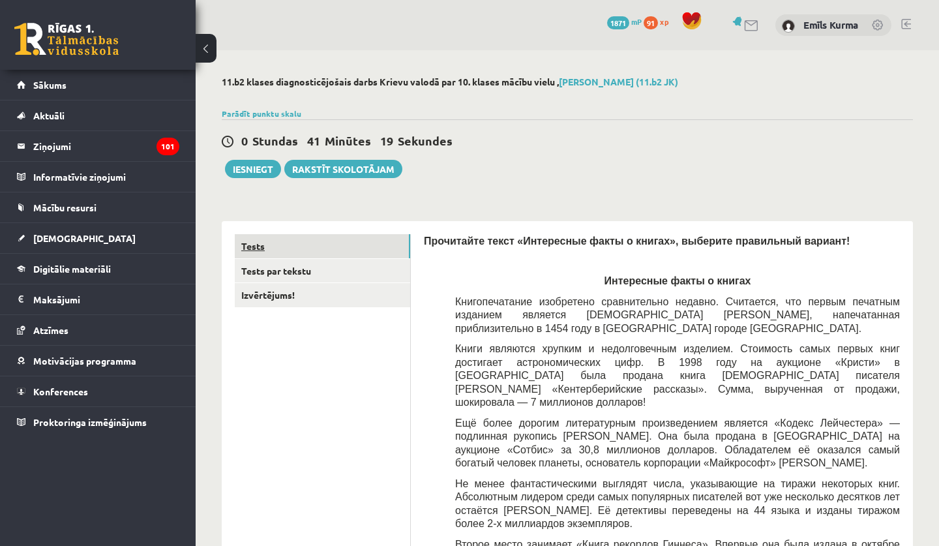
click at [318, 242] on link "Tests" at bounding box center [322, 246] width 175 height 24
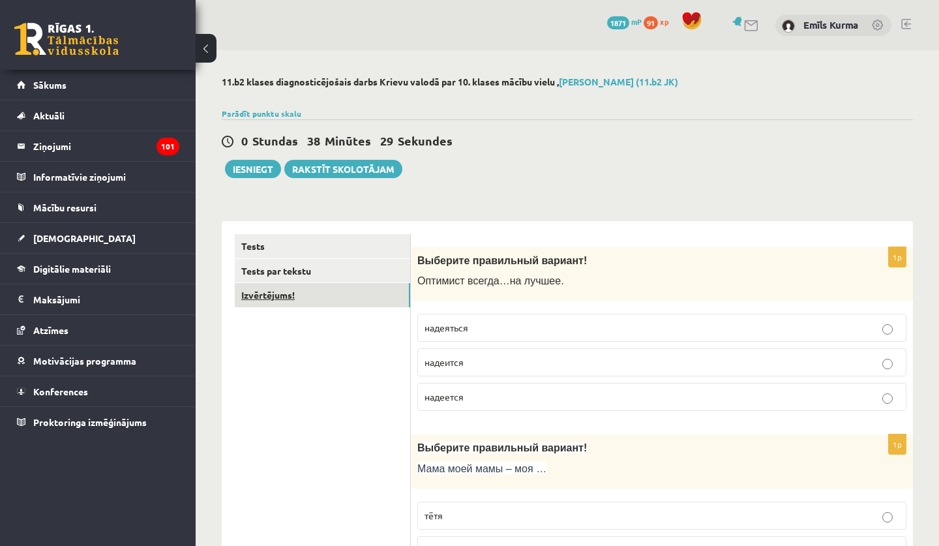
click at [307, 288] on link "Izvērtējums!" at bounding box center [322, 295] width 175 height 24
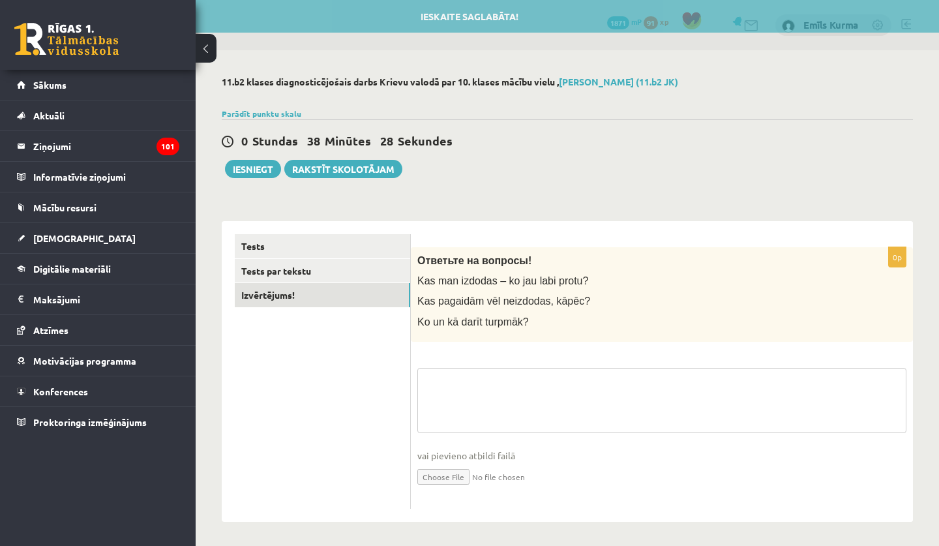
click at [483, 396] on textarea at bounding box center [661, 400] width 489 height 65
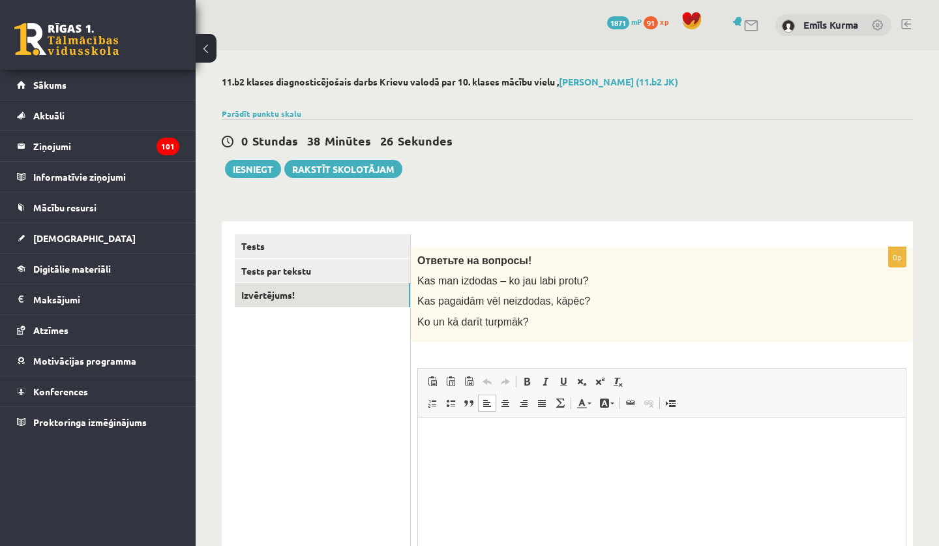
click at [477, 456] on html at bounding box center [662, 437] width 488 height 40
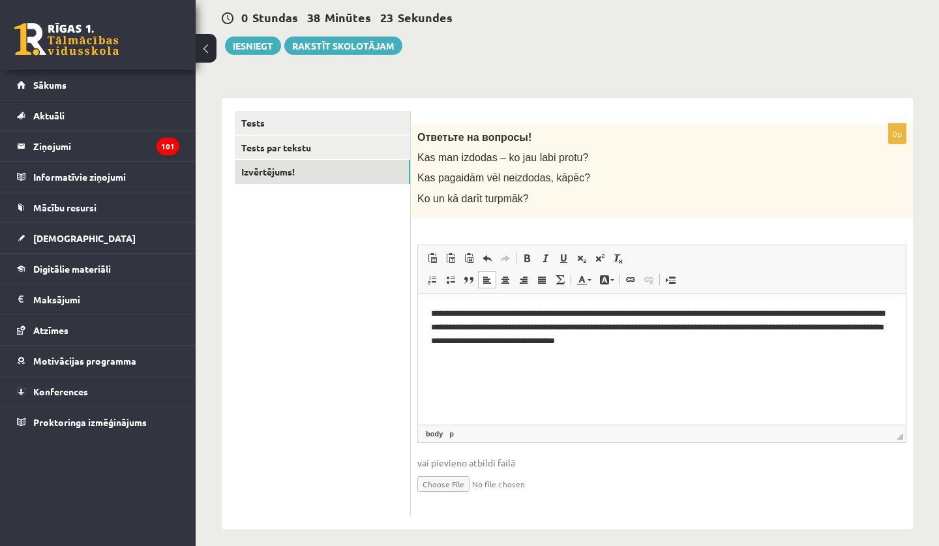
scroll to position [123, 0]
click at [647, 314] on p "**********" at bounding box center [662, 325] width 462 height 39
click at [750, 314] on p "**********" at bounding box center [662, 325] width 462 height 39
click at [716, 327] on p "**********" at bounding box center [662, 325] width 462 height 39
click at [255, 46] on button "Iesniegt" at bounding box center [253, 46] width 56 height 18
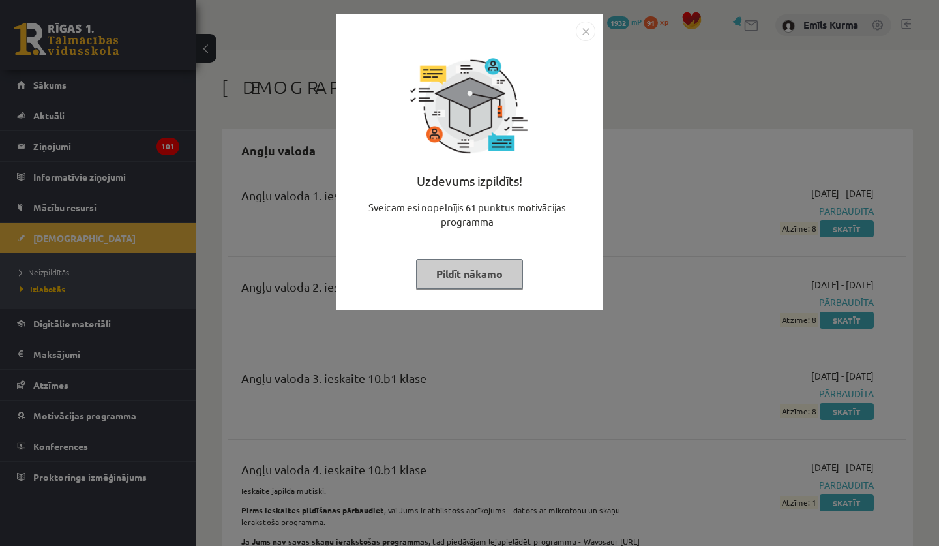
click at [589, 28] on img "Close" at bounding box center [586, 32] width 20 height 20
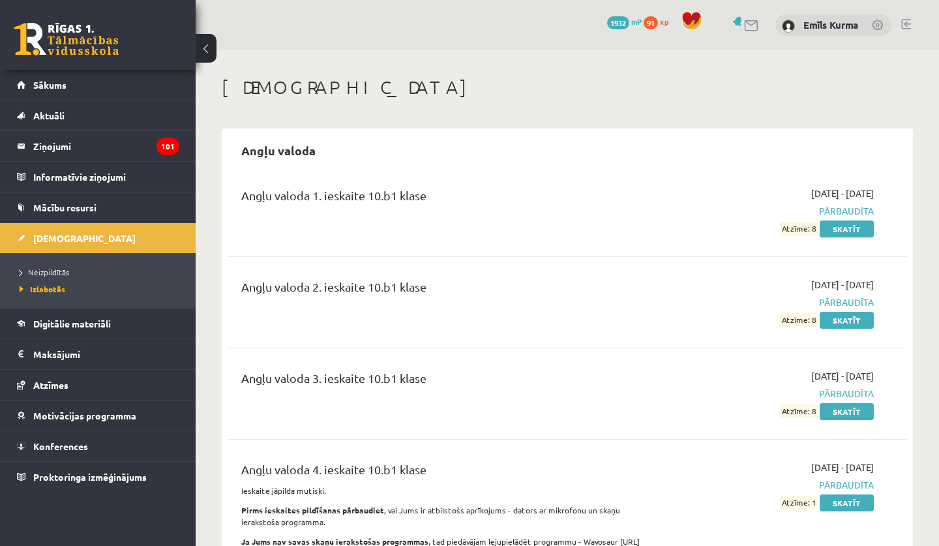
click at [906, 23] on link at bounding box center [906, 24] width 10 height 10
